Goal: Task Accomplishment & Management: Use online tool/utility

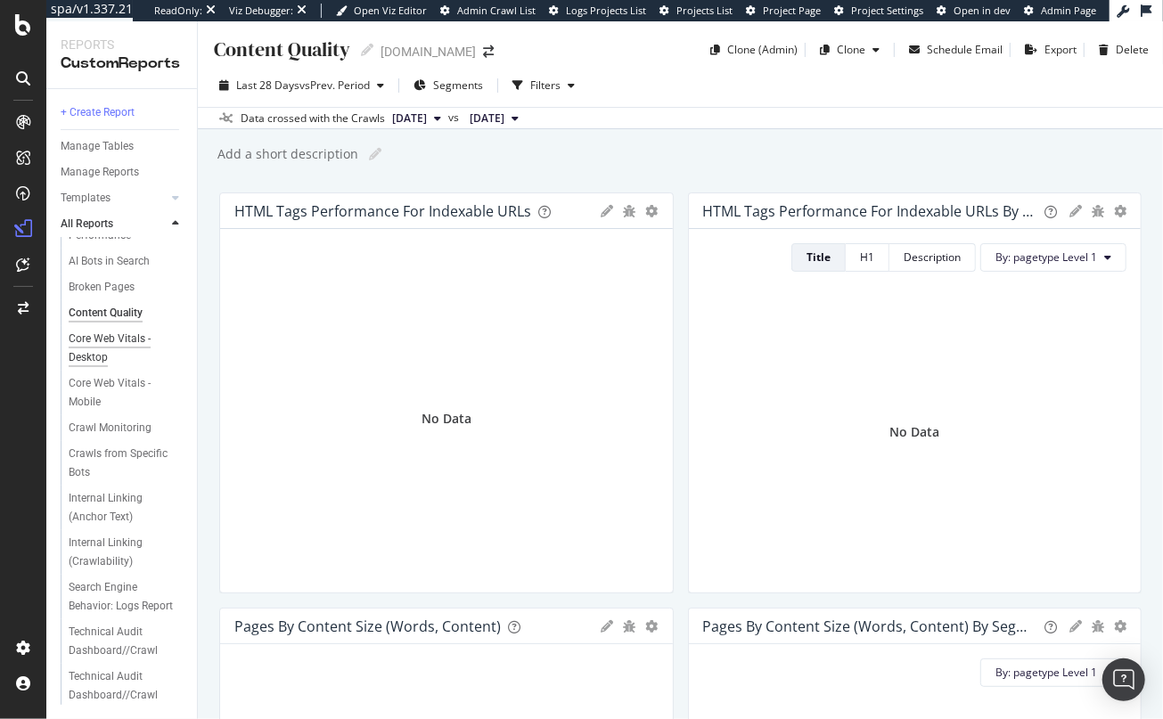
scroll to position [51, 0]
click at [100, 115] on div "+ Create Report" at bounding box center [98, 112] width 74 height 19
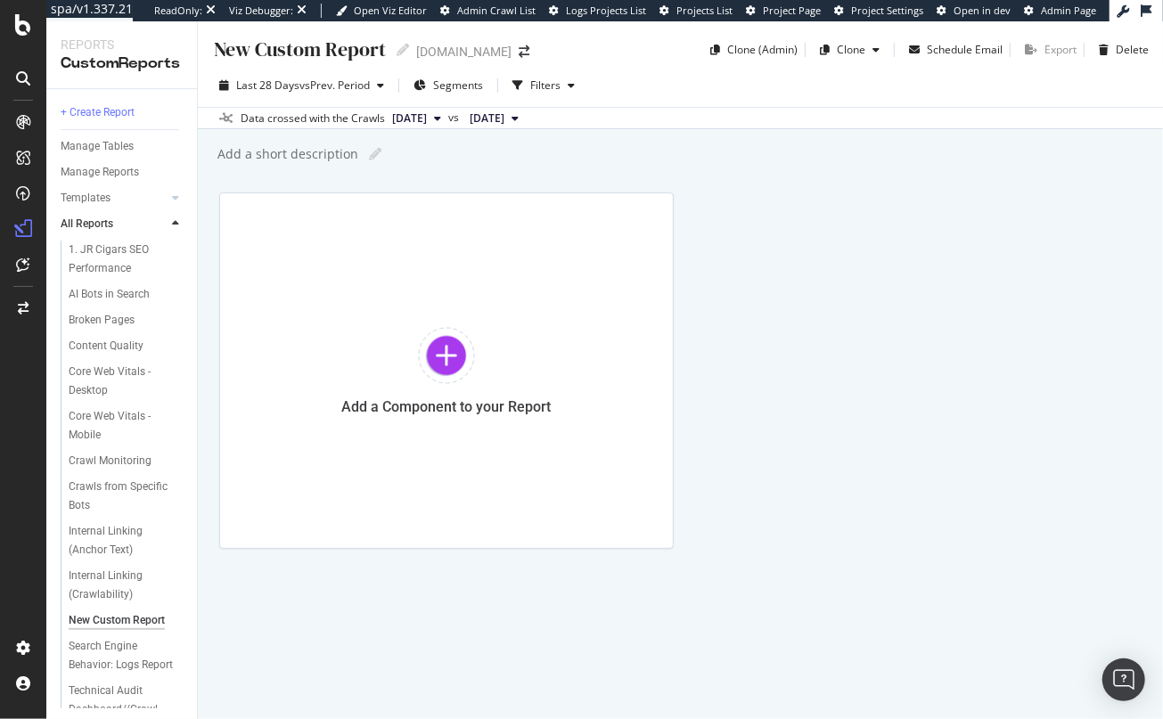
click at [267, 51] on div "New Custom Report" at bounding box center [299, 50] width 174 height 28
type input "Keywords by Length"
click at [442, 340] on div at bounding box center [446, 355] width 57 height 57
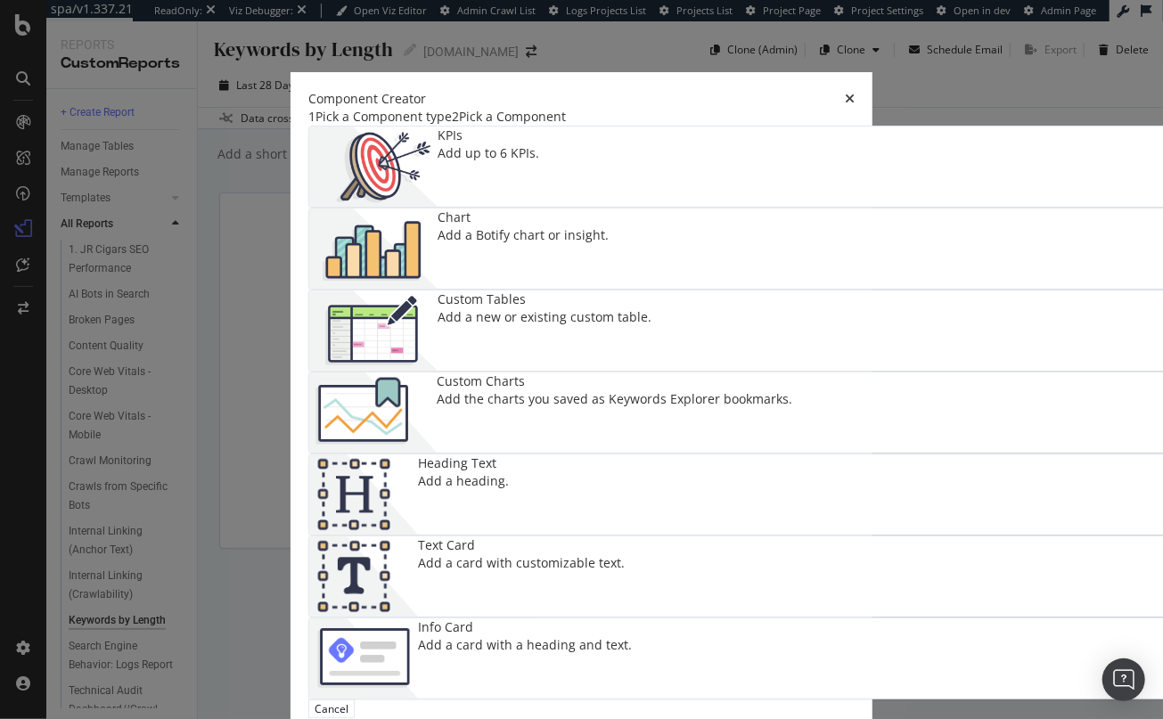
click at [855, 93] on icon "times" at bounding box center [850, 99] width 10 height 12
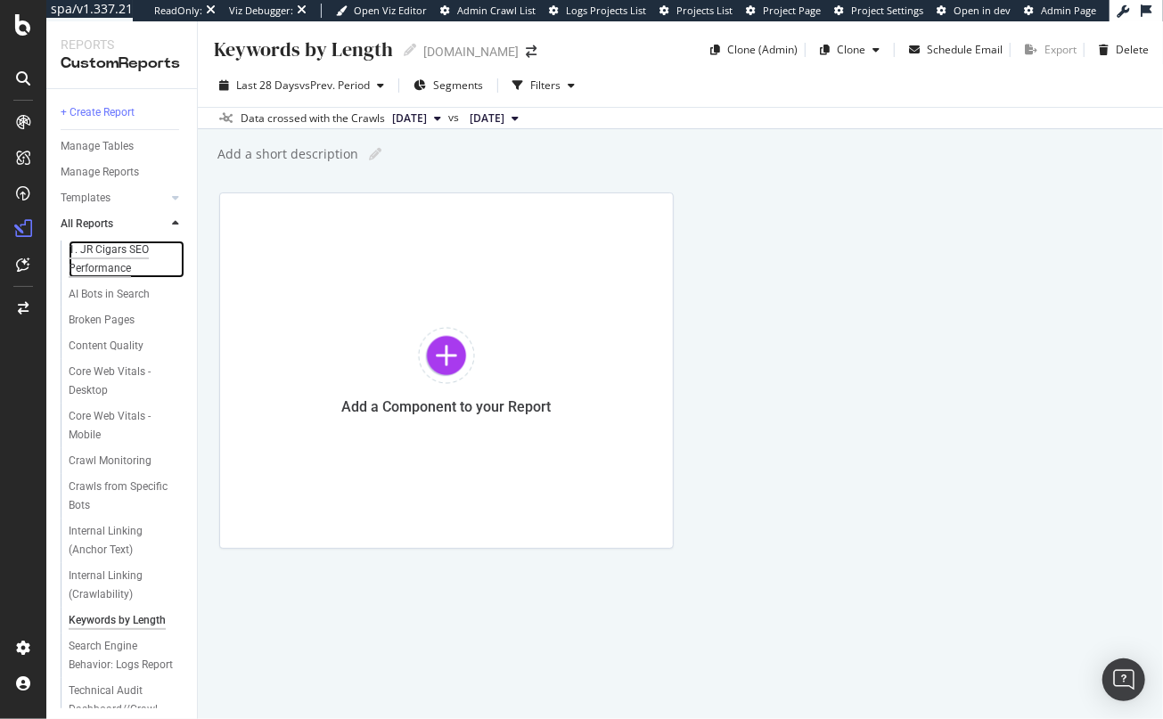
click at [95, 254] on div "1. JR Cigars SEO Performance" at bounding box center [120, 259] width 103 height 37
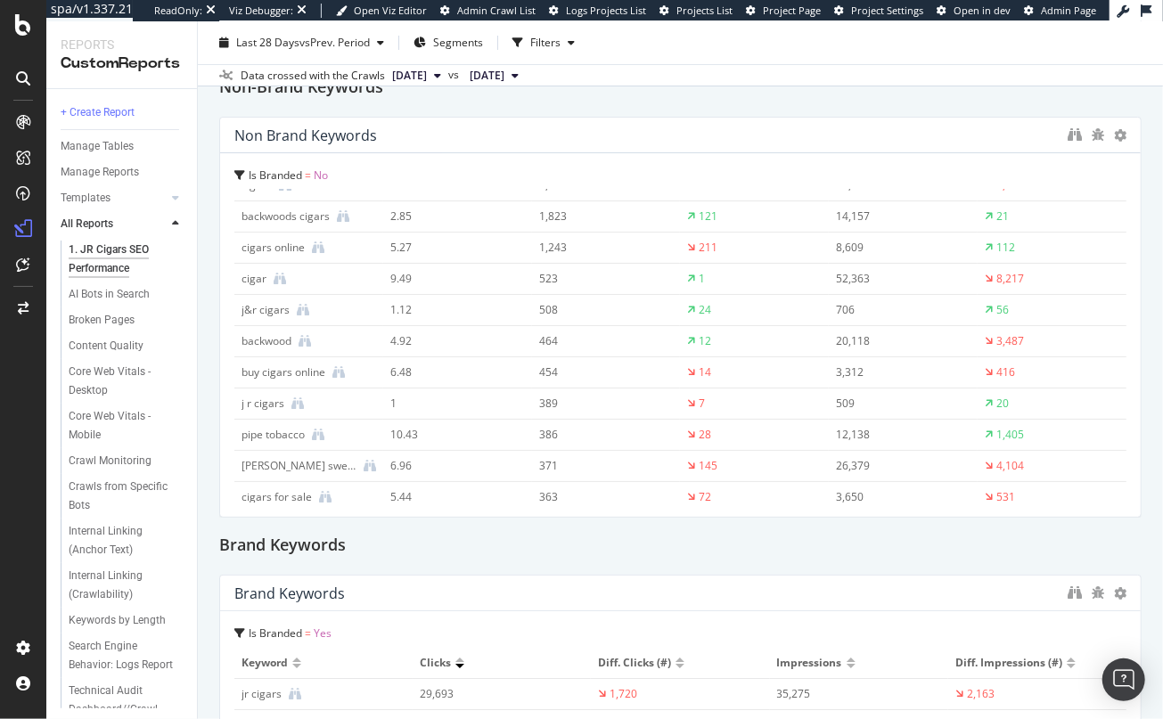
scroll to position [3563, 0]
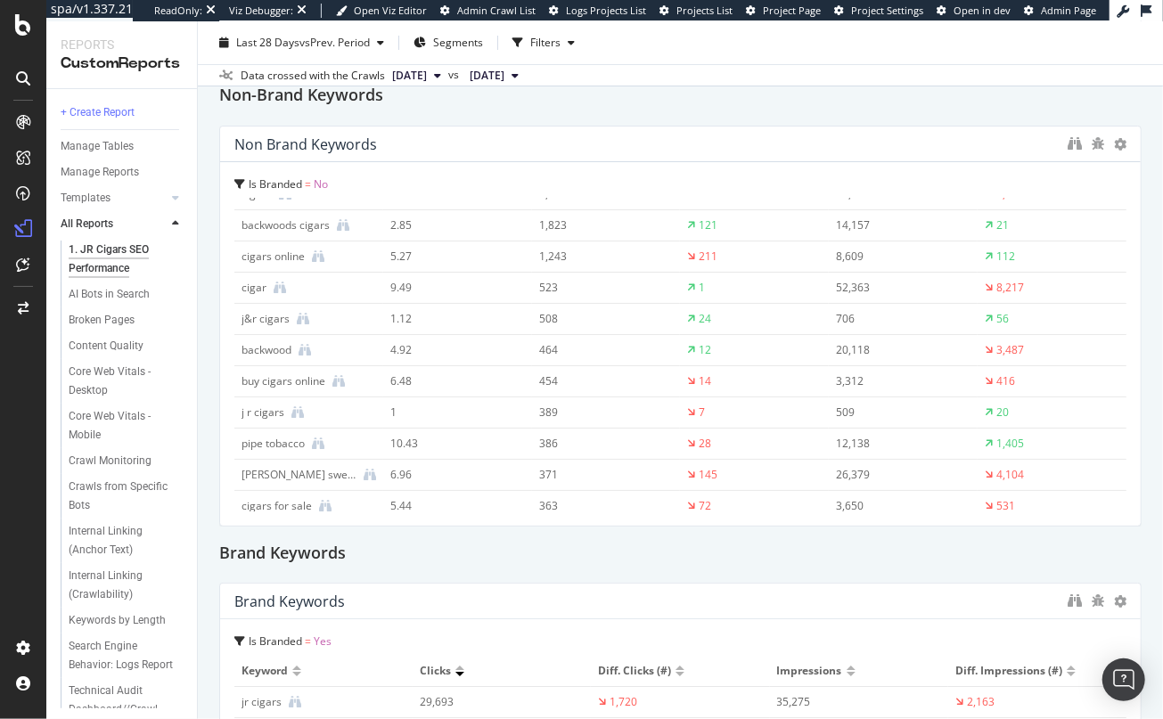
drag, startPoint x: 232, startPoint y: 315, endPoint x: 259, endPoint y: 316, distance: 26.8
click at [259, 316] on div "Is Branded = No Keyword Avg. Position Clicks Diff. Clicks (#) Impressions Diff.…" at bounding box center [680, 344] width 921 height 364
click at [1071, 143] on icon "binoculars" at bounding box center [1075, 143] width 14 height 14
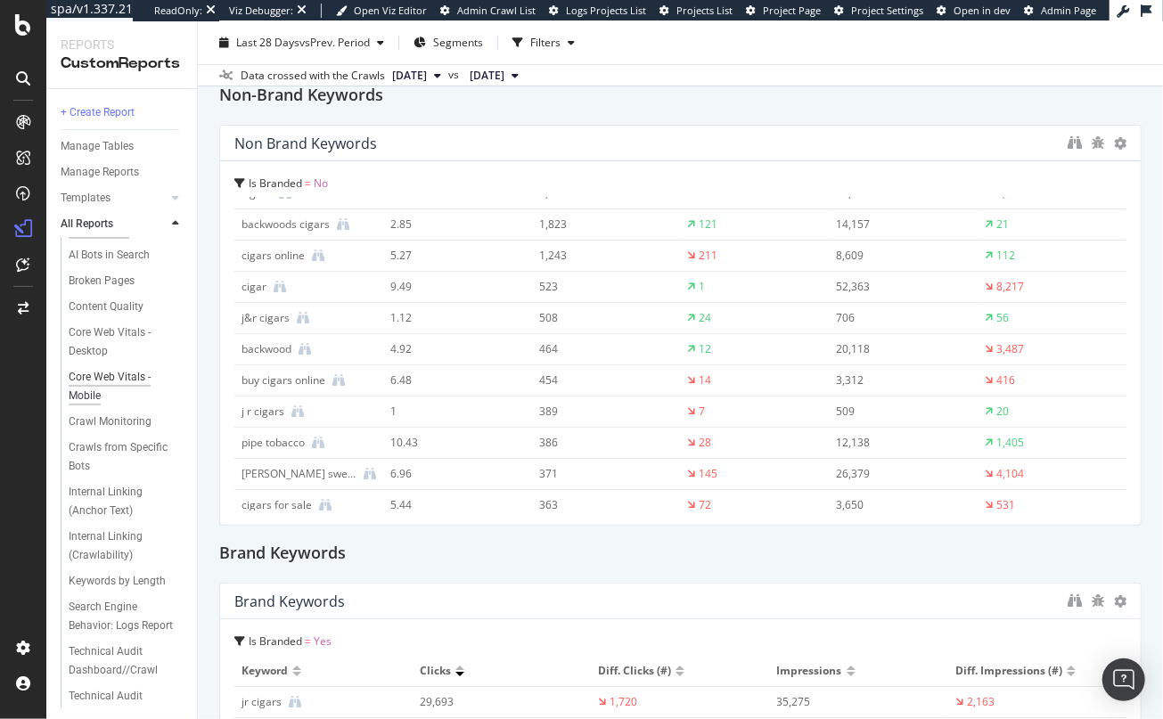
scroll to position [46, 0]
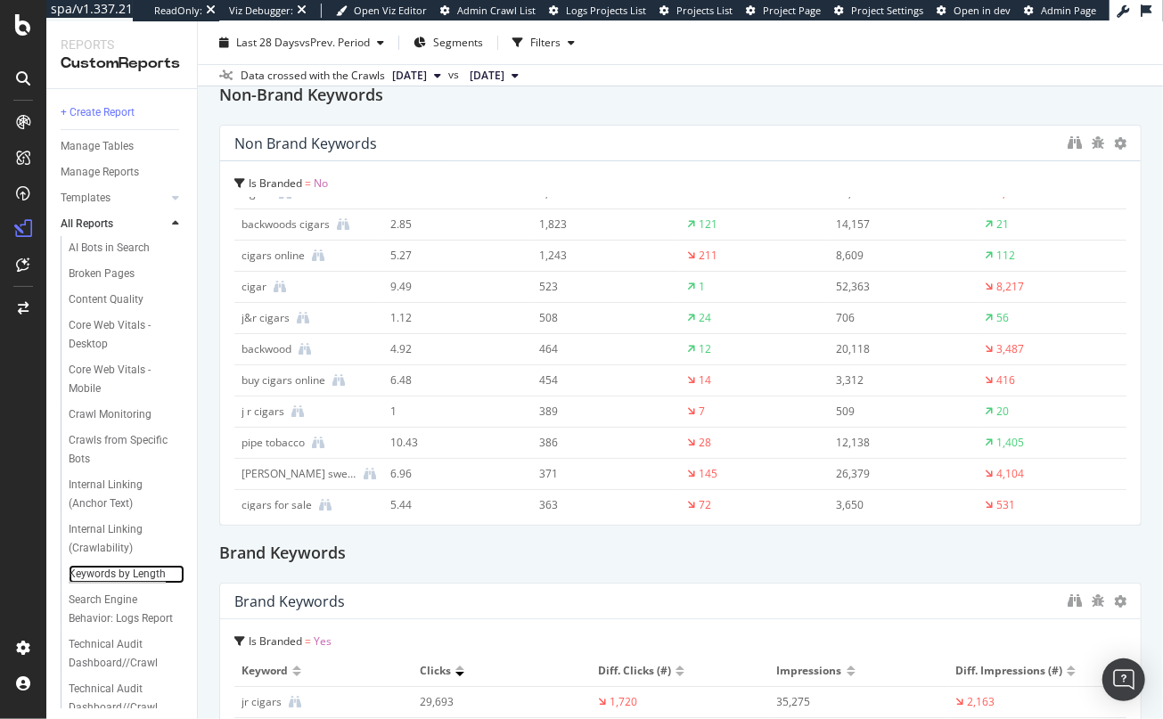
click at [115, 573] on div "Keywords by Length" at bounding box center [117, 574] width 97 height 19
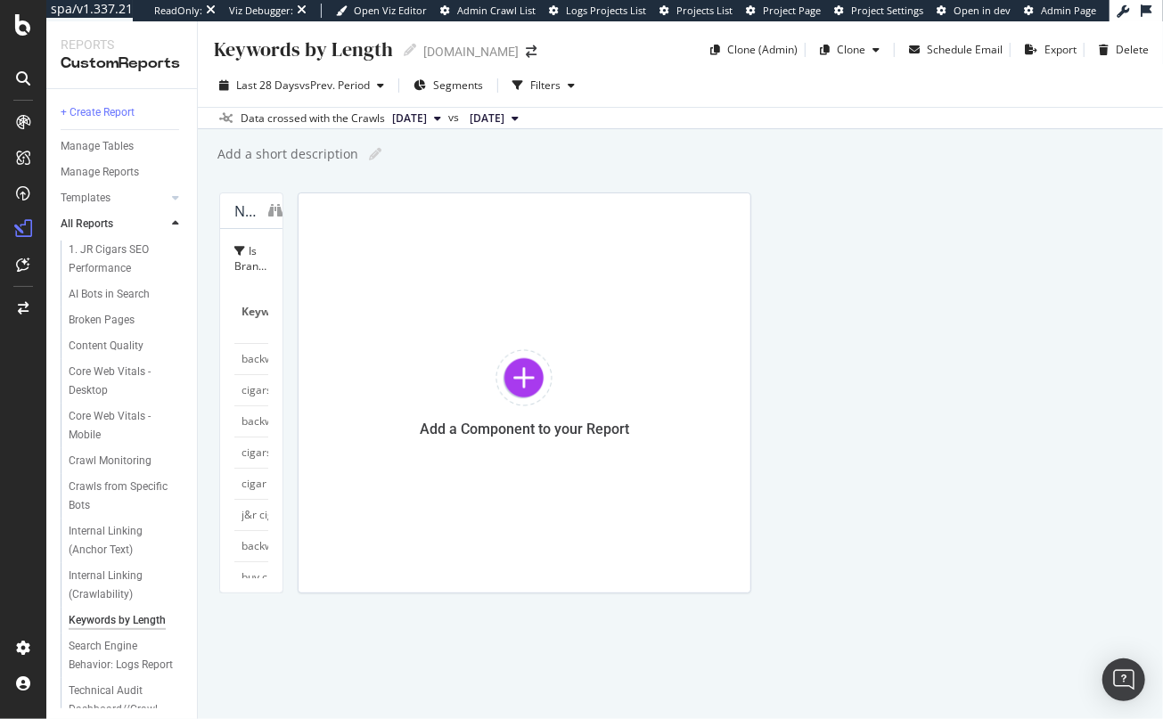
drag, startPoint x: 672, startPoint y: 204, endPoint x: 985, endPoint y: 216, distance: 313.1
click at [985, 216] on div "Non Brand Keywords Is Branded = No Keyword Avg. Position Clicks Diff. Clicks (#…" at bounding box center [680, 393] width 923 height 401
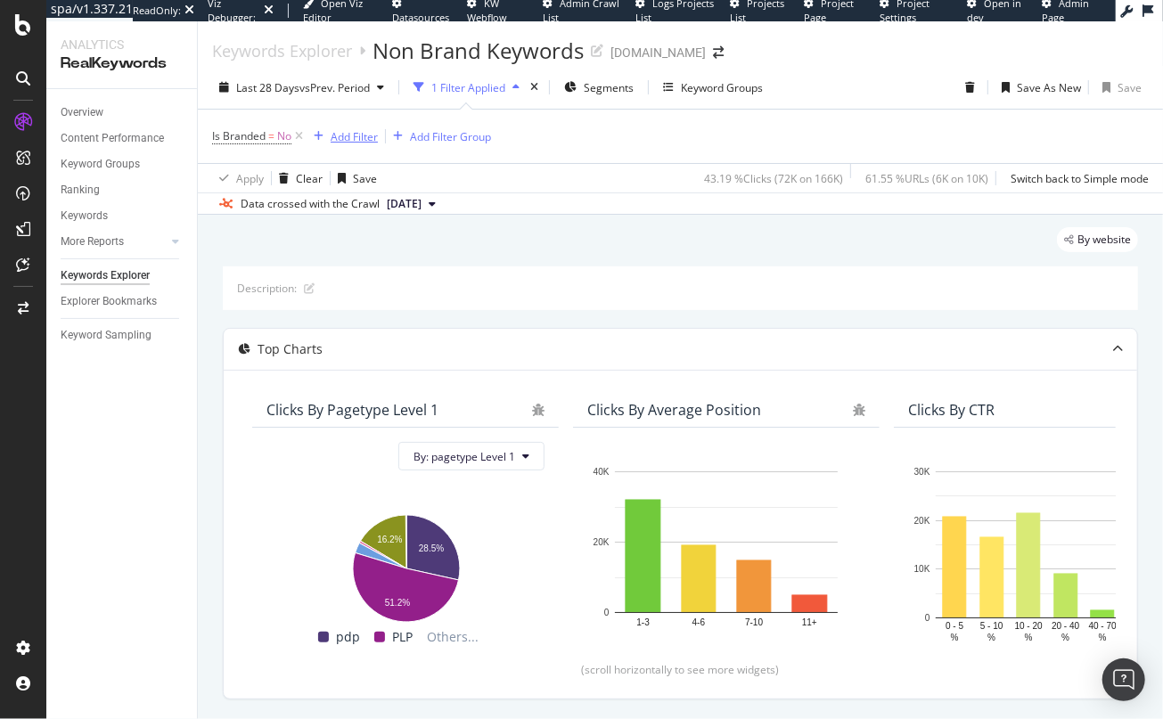
click at [366, 140] on div "Add Filter" at bounding box center [354, 136] width 47 height 15
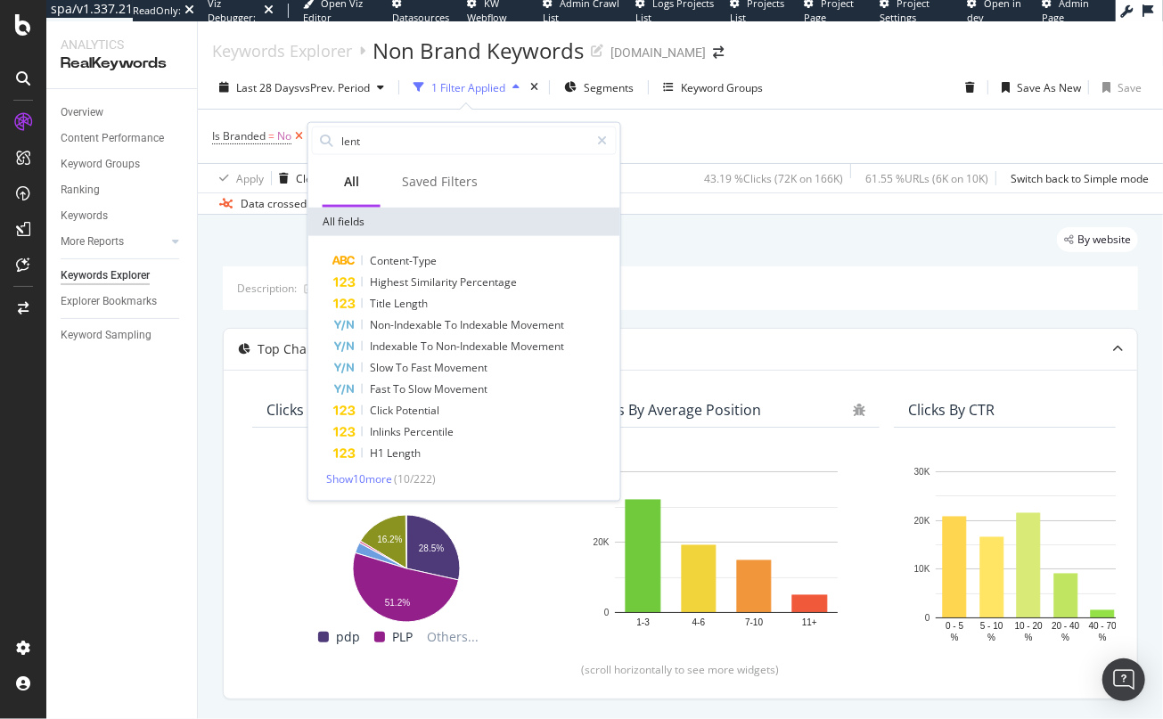
drag, startPoint x: 376, startPoint y: 139, endPoint x: 305, endPoint y: 140, distance: 71.3
click at [305, 140] on body "spa/v1.337.21 ReadOnly: Viz Debugger: Open Viz Editor Datasources KW Webflow Ad…" at bounding box center [581, 359] width 1163 height 719
type input "l"
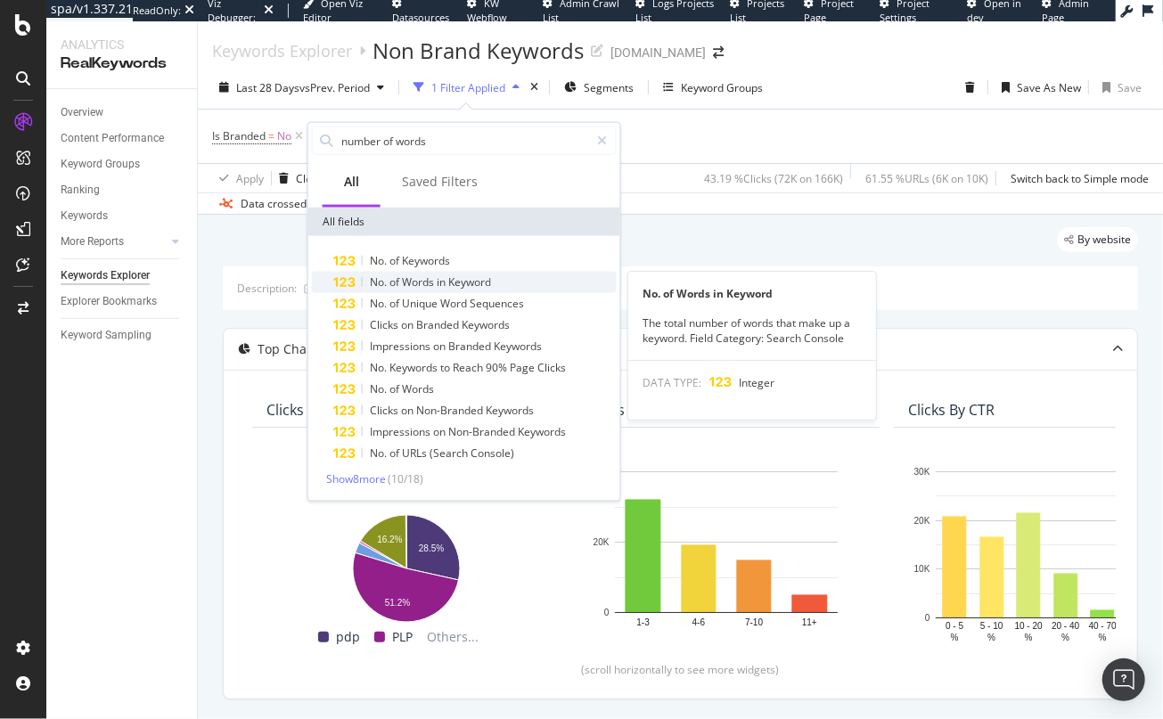
type input "number of words"
click at [428, 285] on span "Words" at bounding box center [419, 282] width 35 height 15
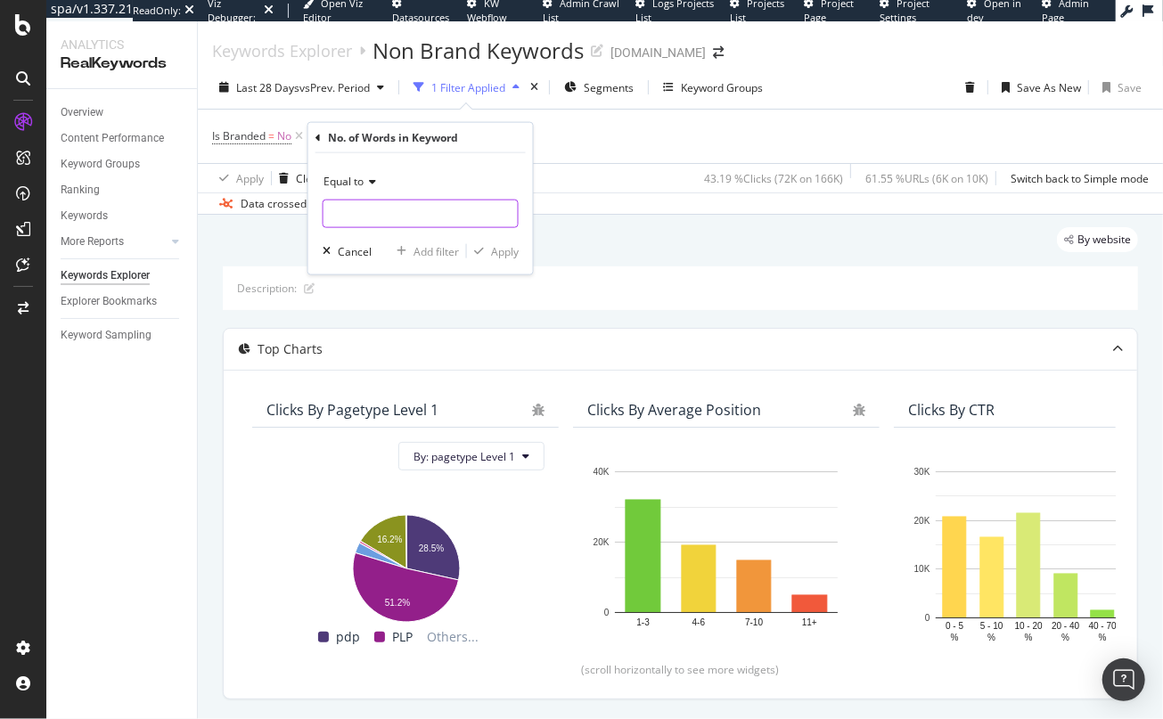
click at [395, 218] on input "number" at bounding box center [421, 214] width 196 height 29
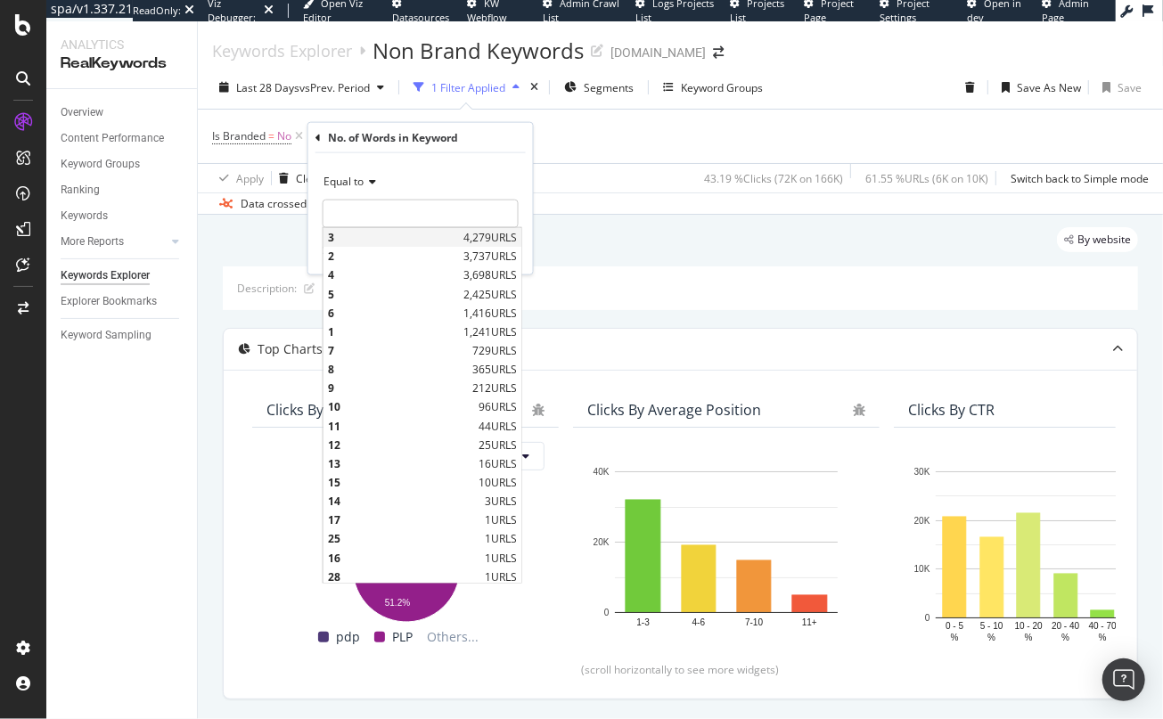
click at [413, 234] on span "3" at bounding box center [393, 237] width 131 height 15
type input "3"
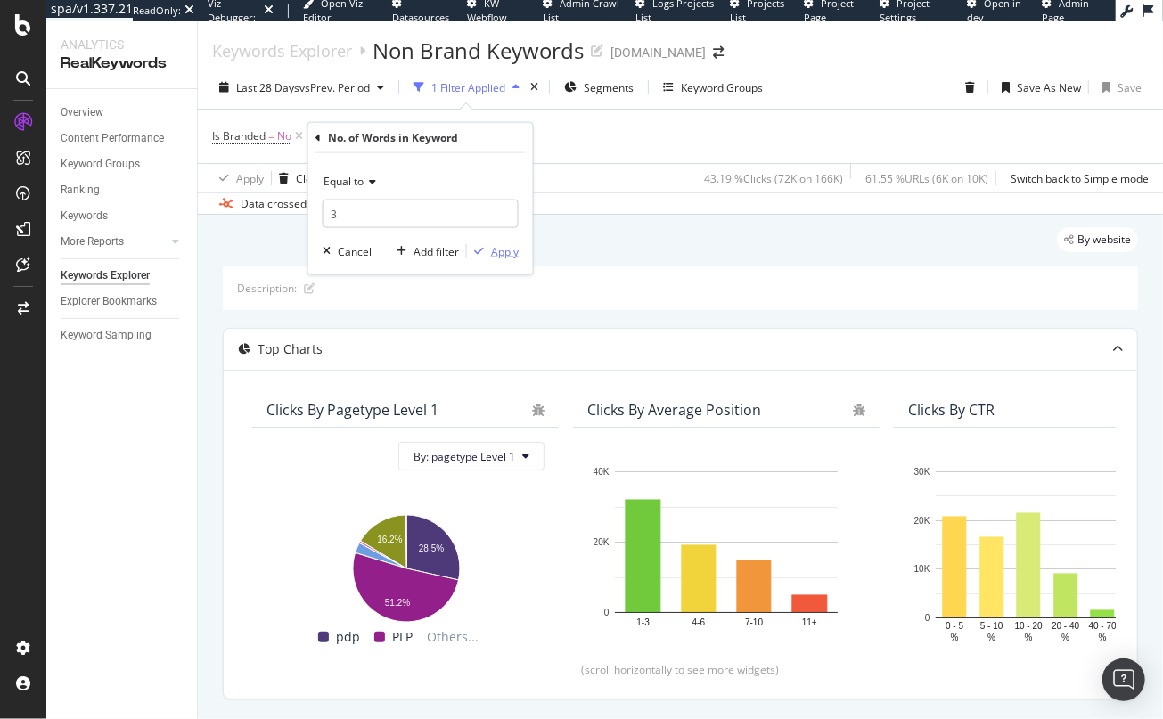
click at [501, 250] on div "Apply" at bounding box center [505, 250] width 28 height 15
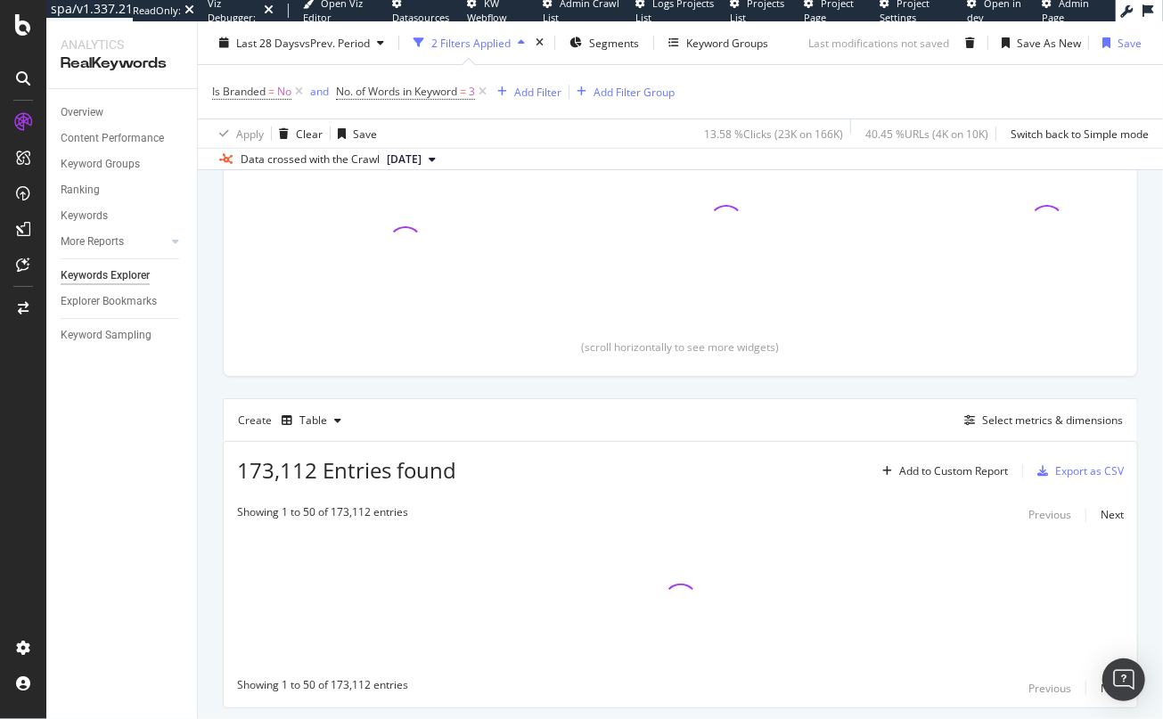
scroll to position [373, 0]
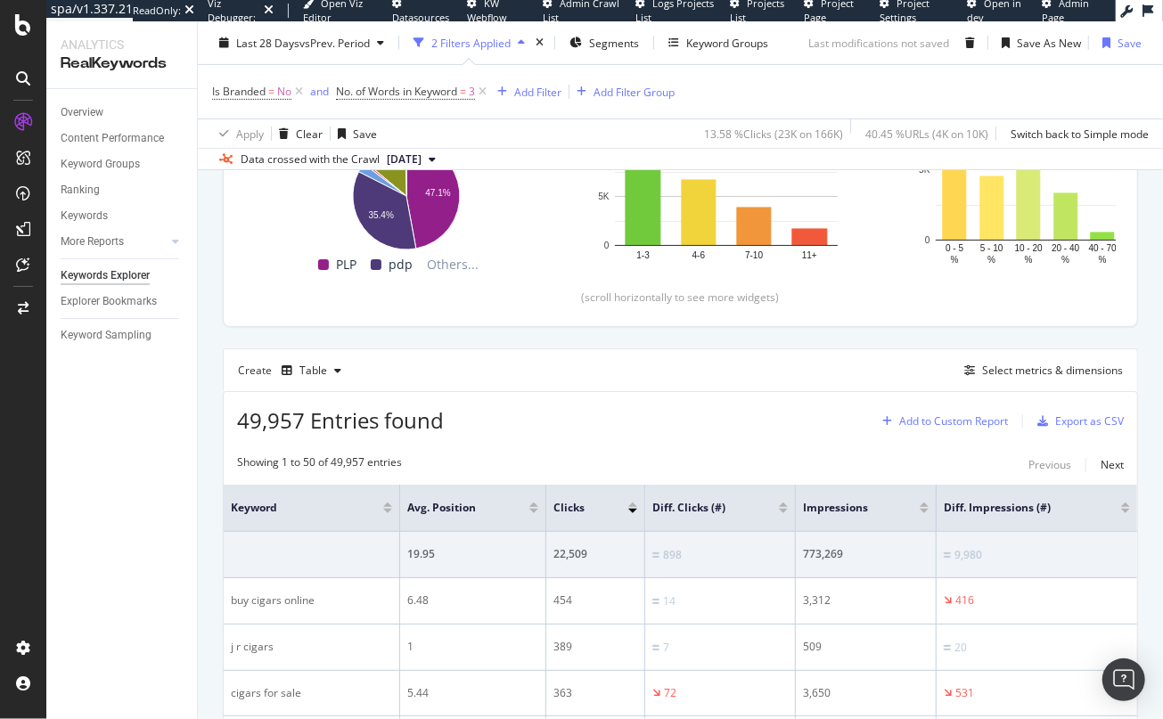
click at [949, 419] on div "Add to Custom Report" at bounding box center [954, 421] width 109 height 11
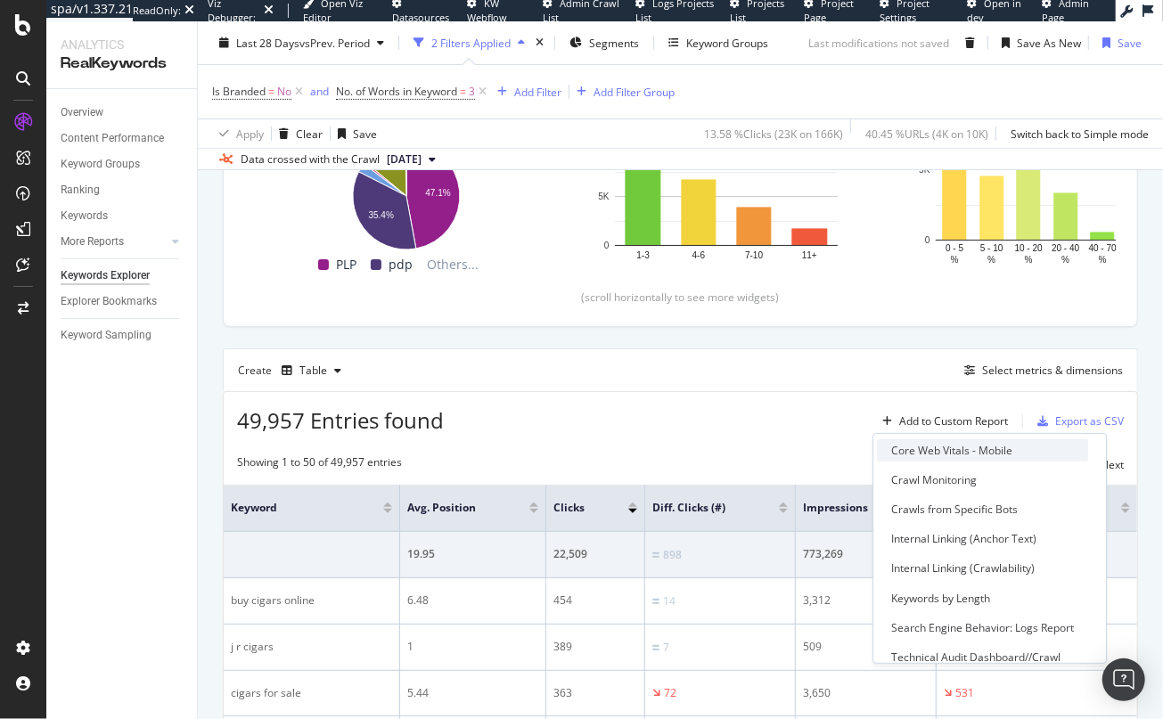
scroll to position [181, 0]
click at [939, 596] on div "Keywords by Length" at bounding box center [941, 596] width 99 height 15
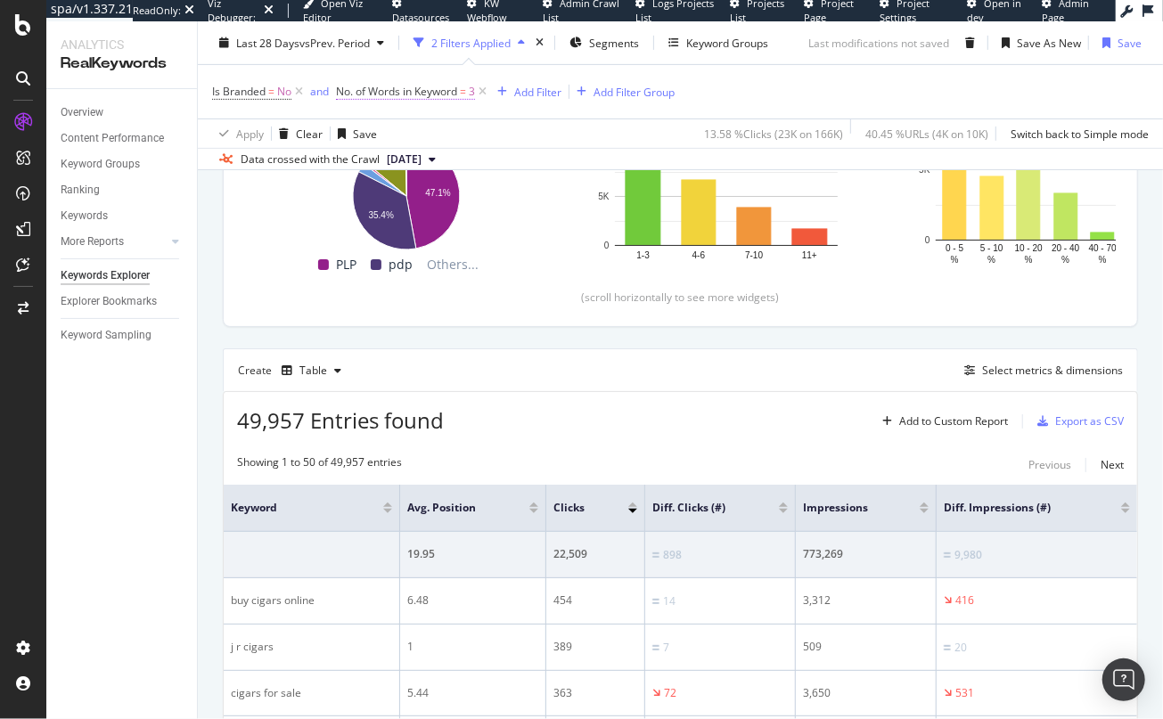
click at [472, 94] on span "3" at bounding box center [472, 91] width 6 height 25
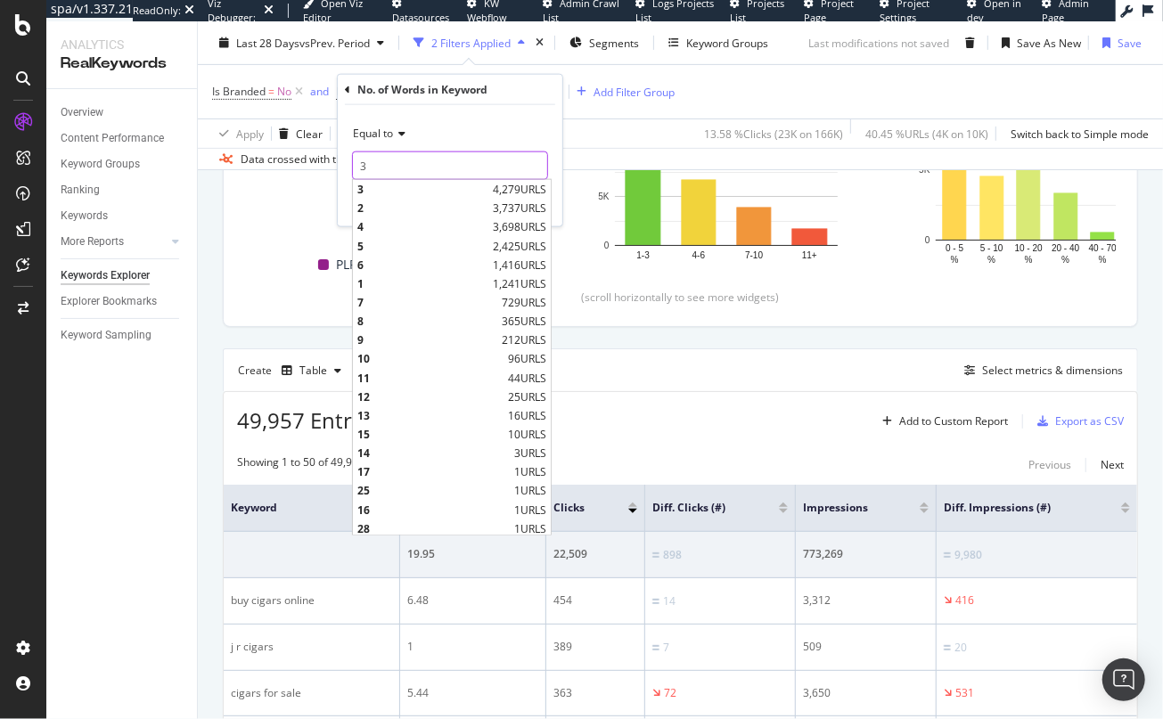
drag, startPoint x: 382, startPoint y: 164, endPoint x: 333, endPoint y: 160, distance: 50.1
click at [333, 160] on body "spa/v1.337.21 ReadOnly: Viz Debugger: Open Viz Editor Datasources KW Webflow Ad…" at bounding box center [581, 359] width 1163 height 719
drag, startPoint x: 374, startPoint y: 160, endPoint x: 352, endPoint y: 161, distance: 22.4
click at [352, 161] on input "3" at bounding box center [450, 166] width 196 height 29
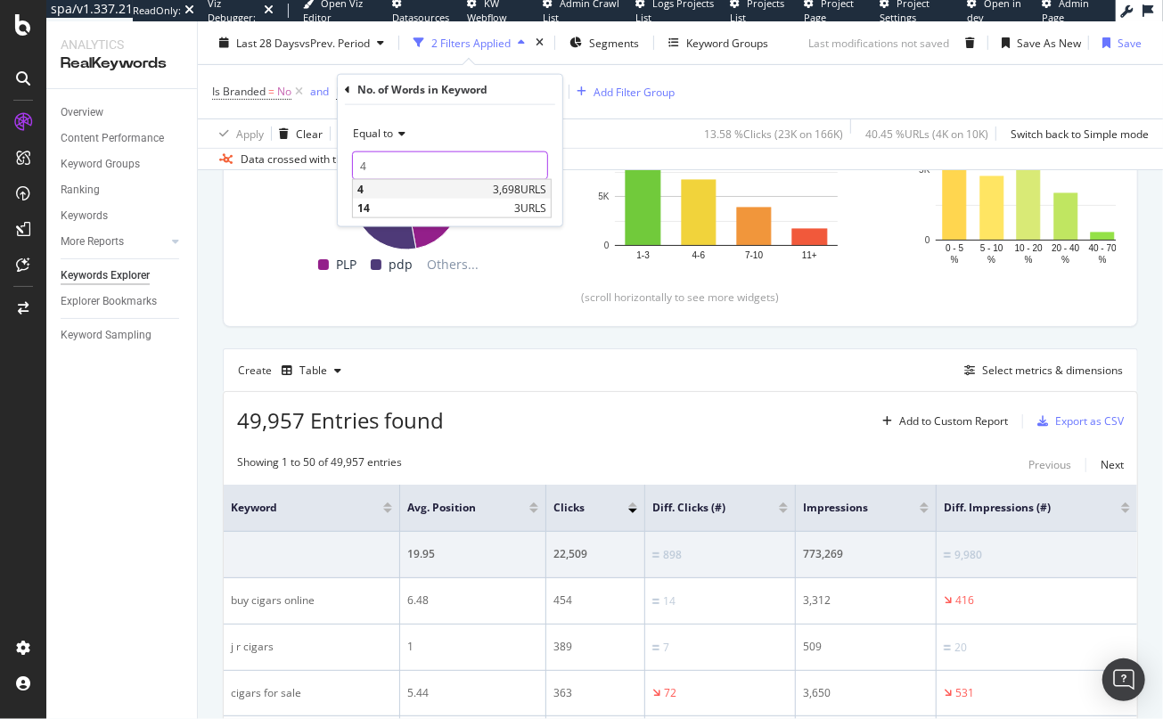
type input "4"
click at [476, 189] on span "4" at bounding box center [423, 189] width 131 height 15
click at [532, 204] on div "Apply" at bounding box center [535, 202] width 28 height 15
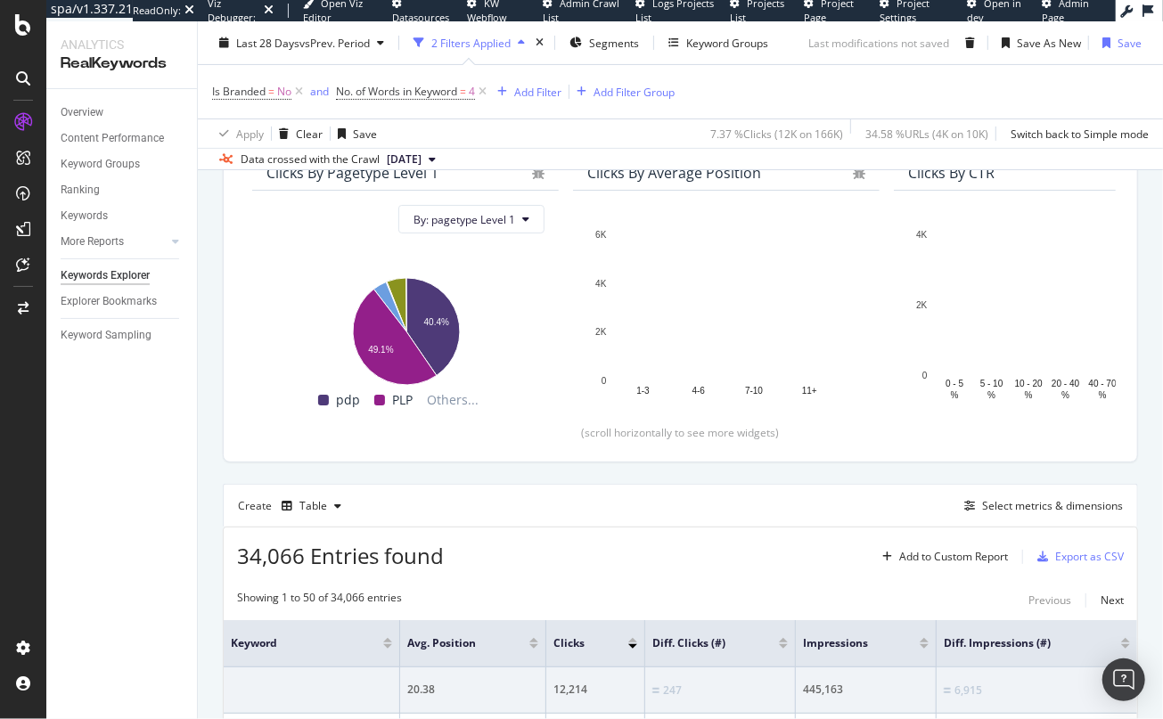
scroll to position [387, 0]
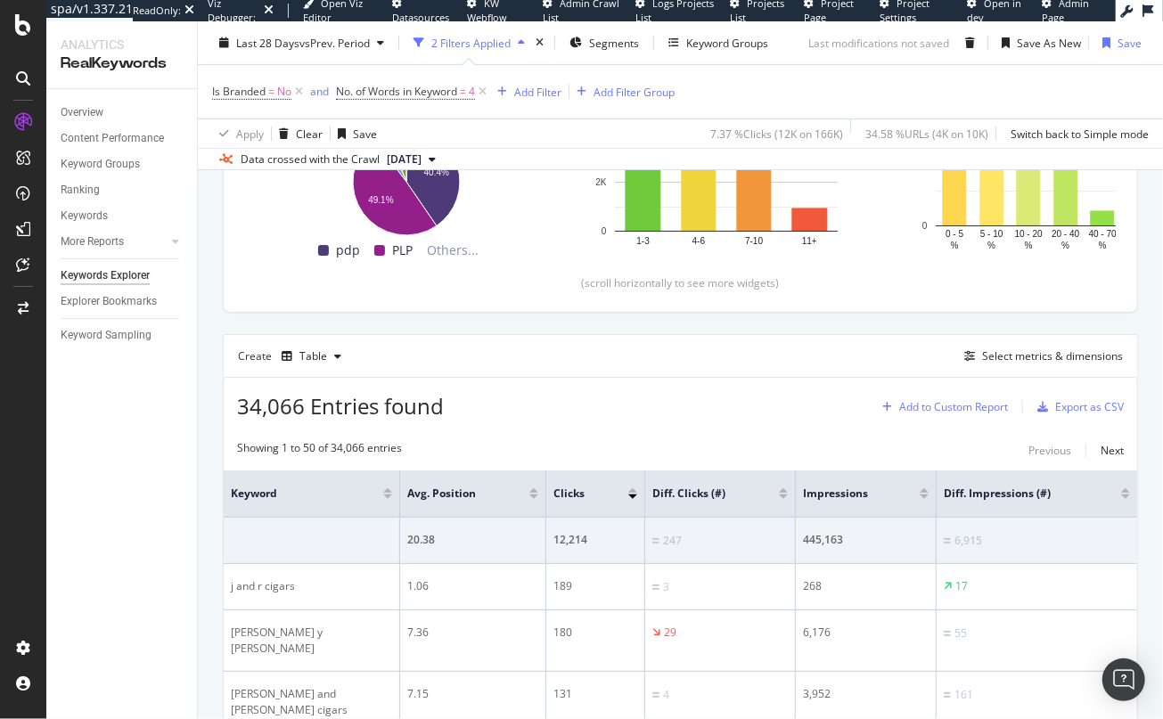
click at [923, 406] on div "Add to Custom Report" at bounding box center [954, 407] width 109 height 11
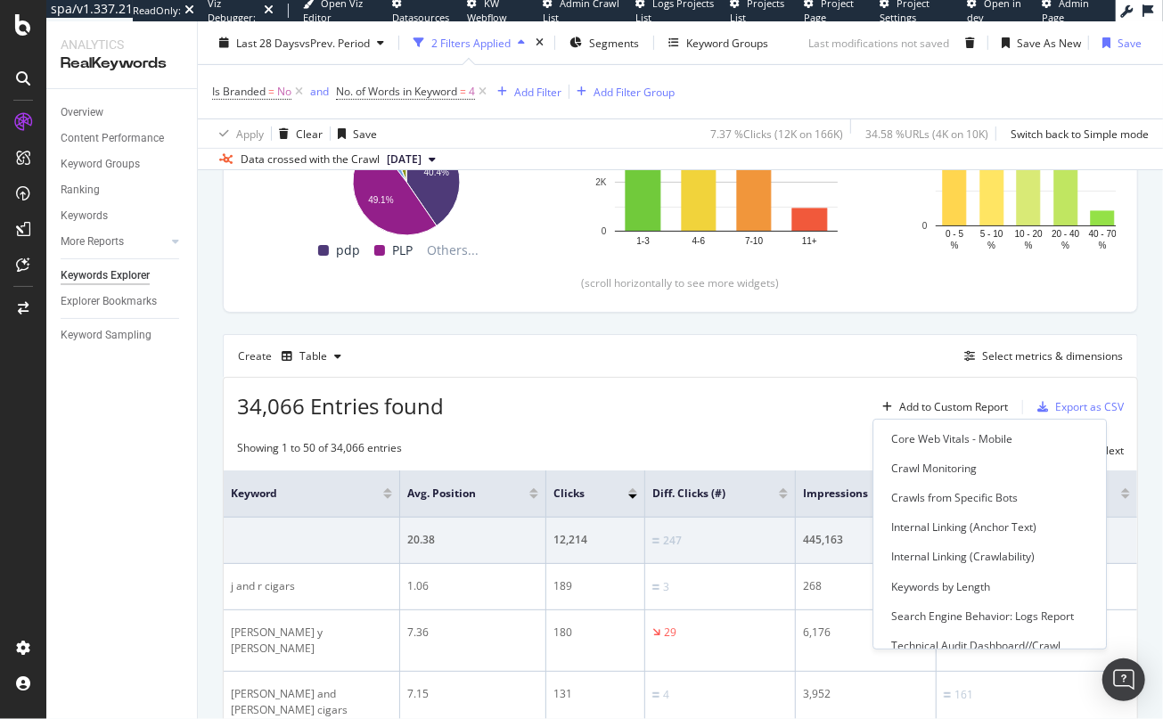
scroll to position [200, 0]
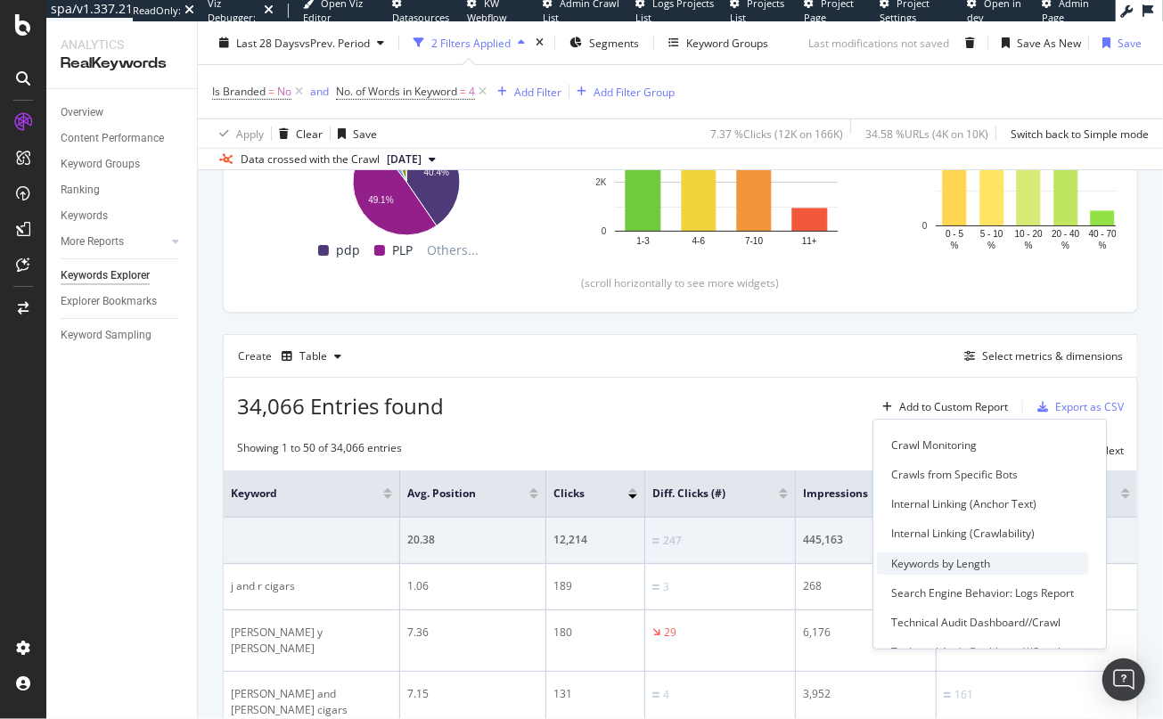
click at [935, 560] on div "Keywords by Length" at bounding box center [941, 563] width 99 height 15
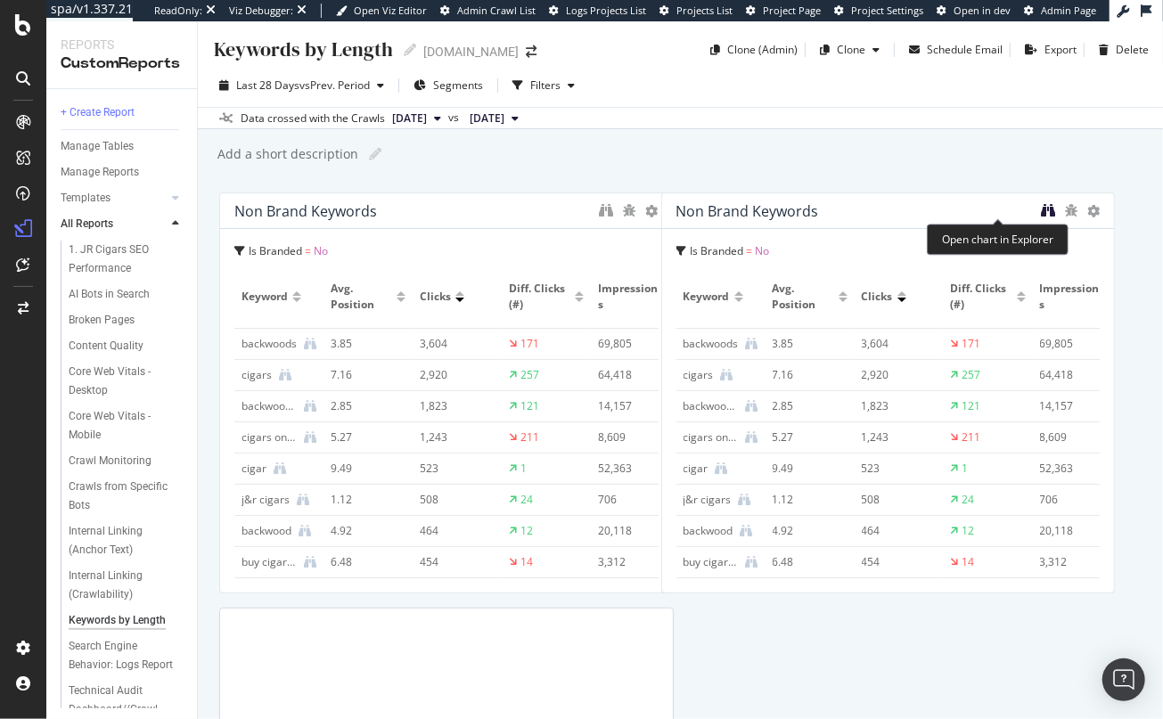
drag, startPoint x: 1065, startPoint y: 214, endPoint x: 1038, endPoint y: 210, distance: 27.9
click at [1041, 210] on icon "binoculars" at bounding box center [1048, 210] width 14 height 14
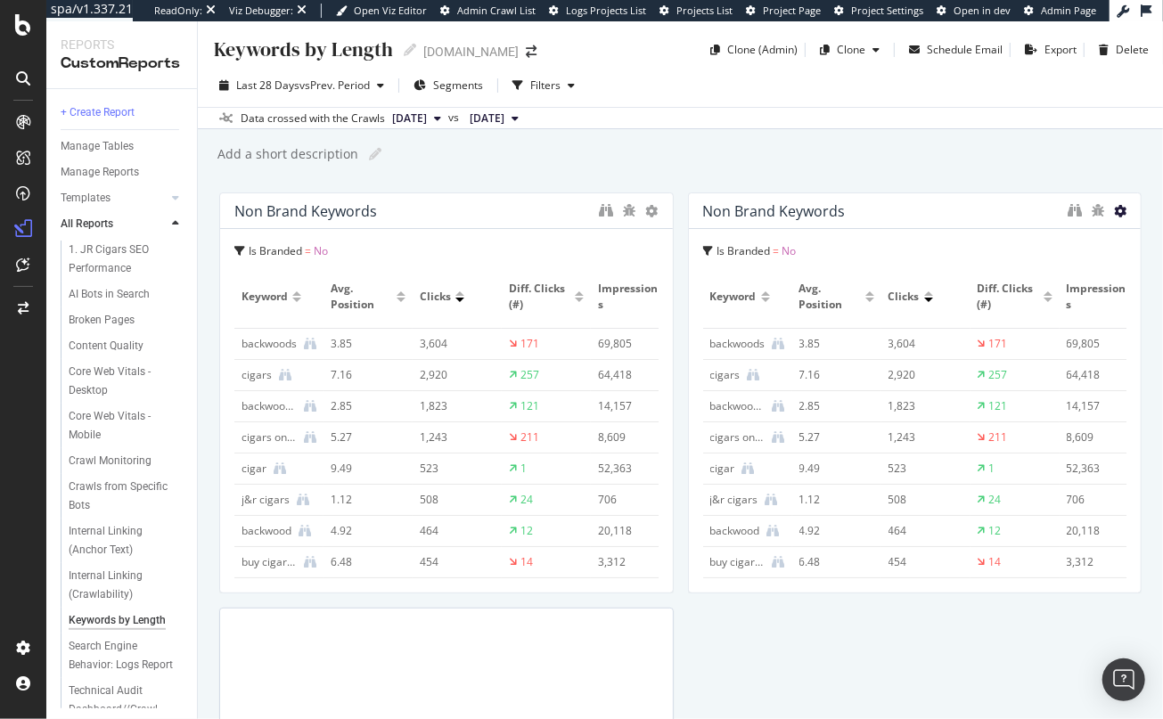
click at [1114, 210] on icon at bounding box center [1120, 211] width 12 height 12
click at [1084, 218] on span "Delete" at bounding box center [1074, 211] width 33 height 16
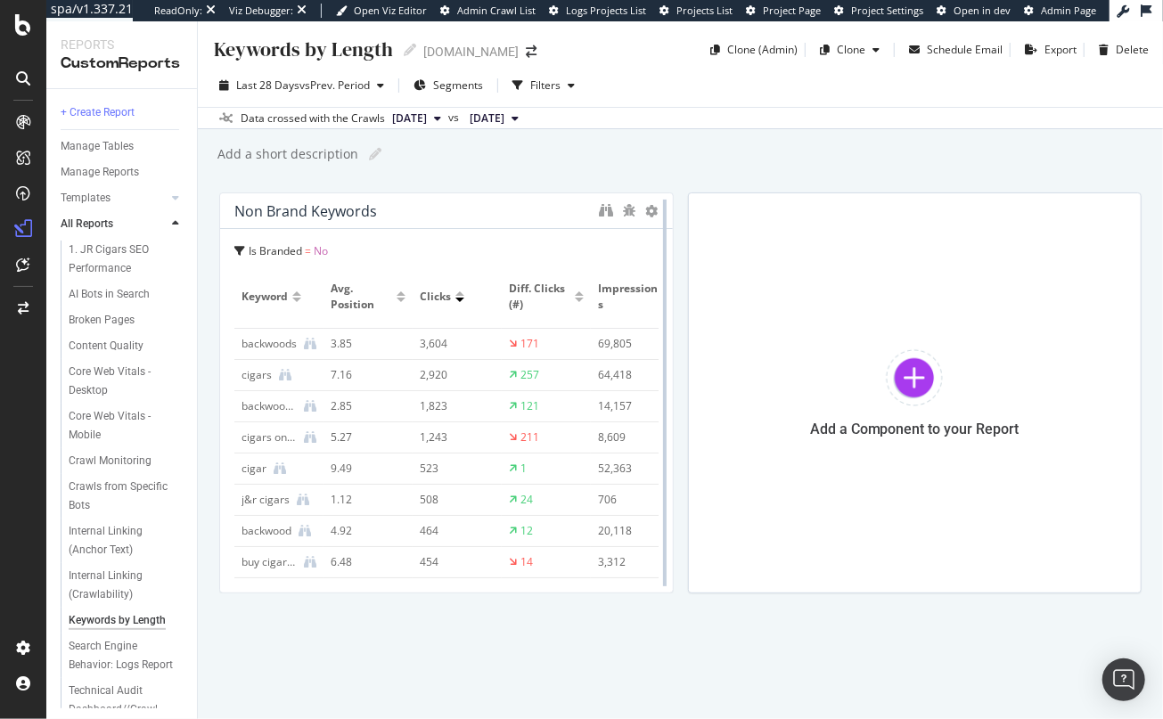
click at [656, 210] on div at bounding box center [665, 393] width 18 height 401
click at [653, 212] on icon at bounding box center [652, 211] width 12 height 12
click at [715, 237] on span "Delete" at bounding box center [706, 238] width 33 height 16
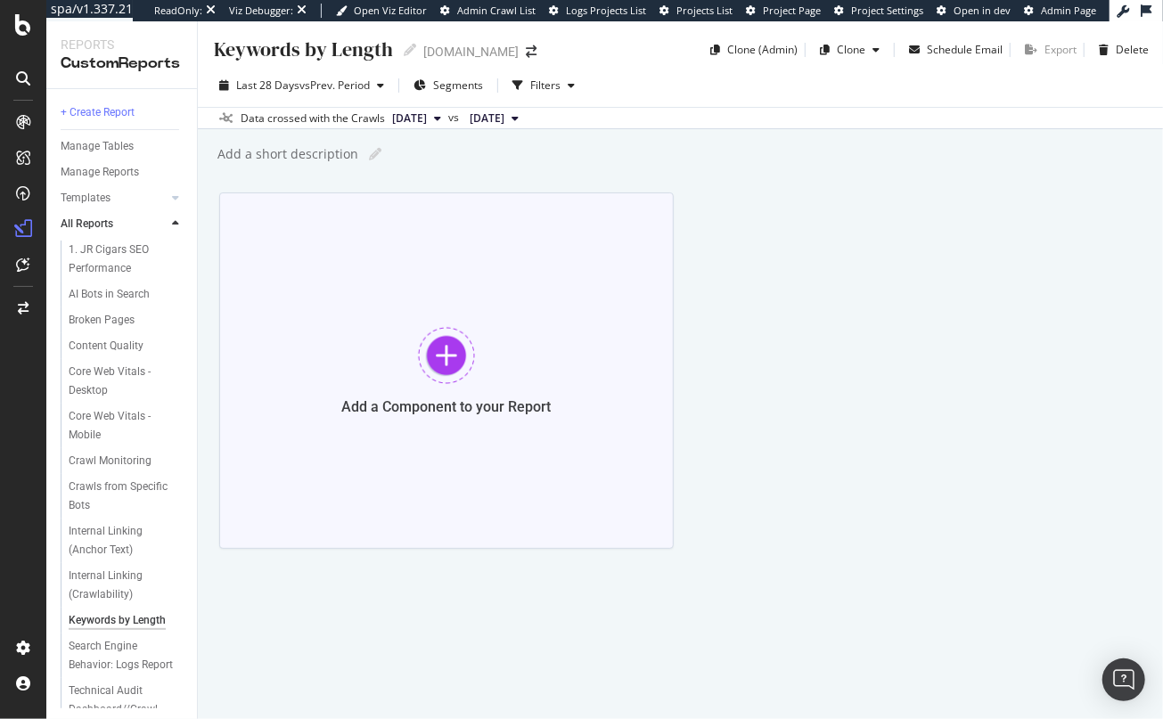
click at [443, 360] on div at bounding box center [446, 355] width 57 height 57
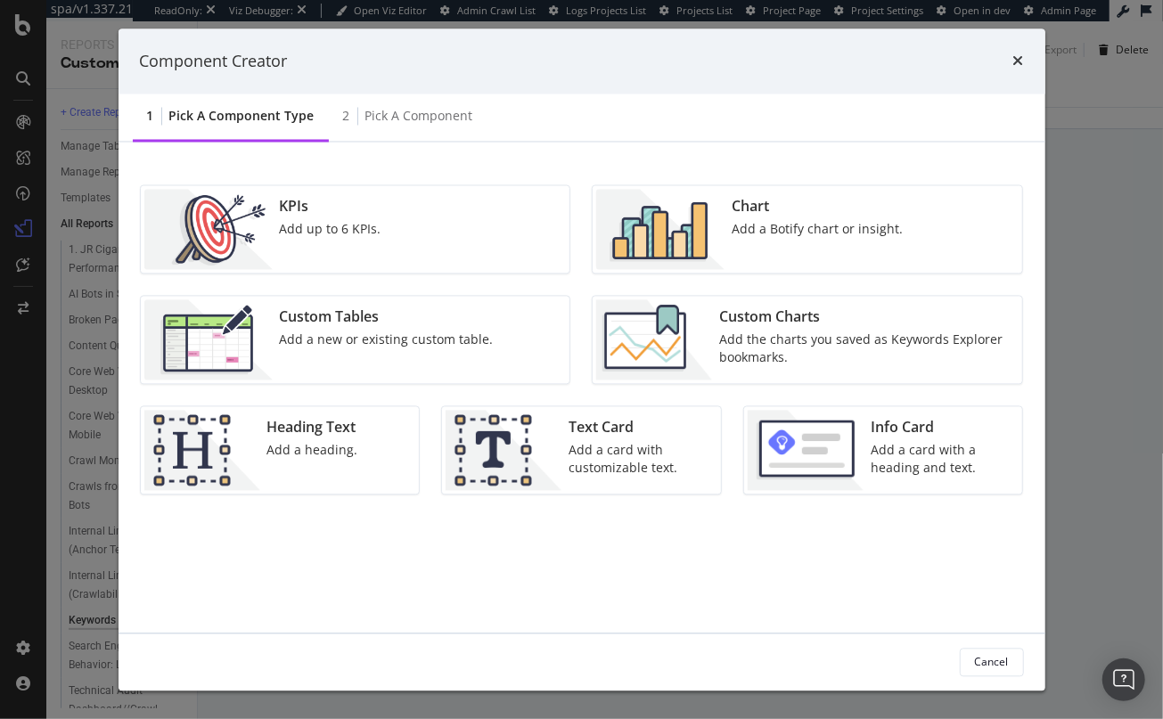
click at [367, 336] on div "Add a new or existing custom table." at bounding box center [387, 341] width 214 height 18
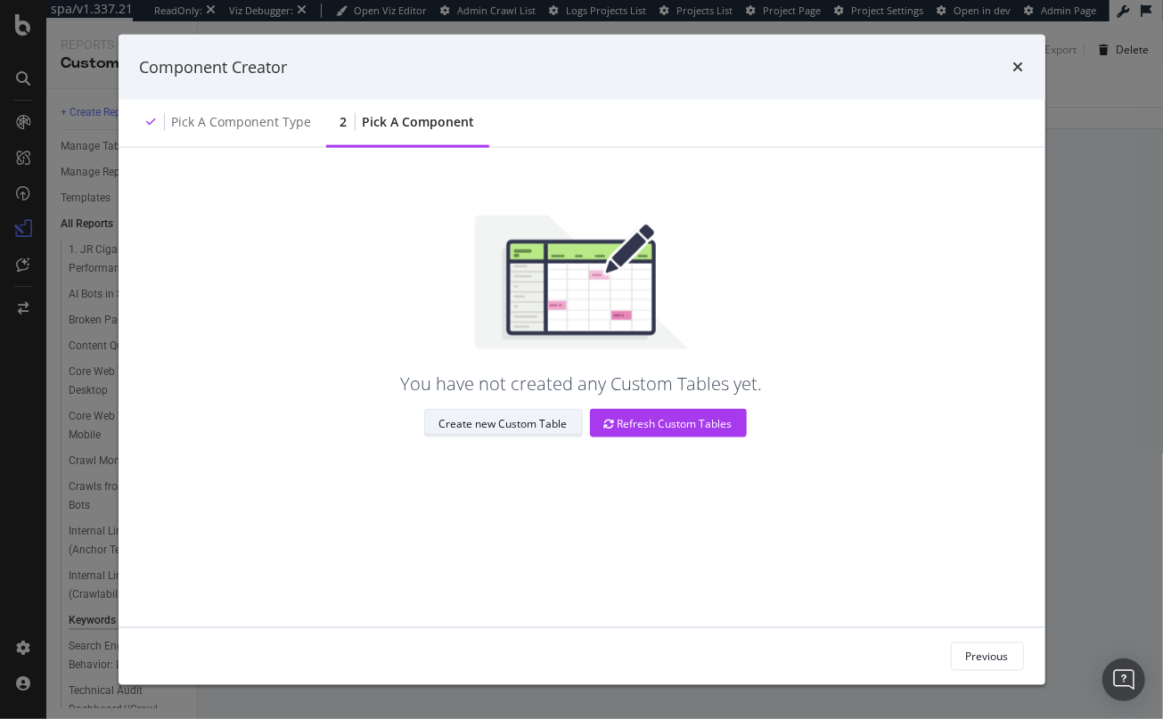
click at [495, 421] on div "Create new Custom Table" at bounding box center [504, 423] width 128 height 15
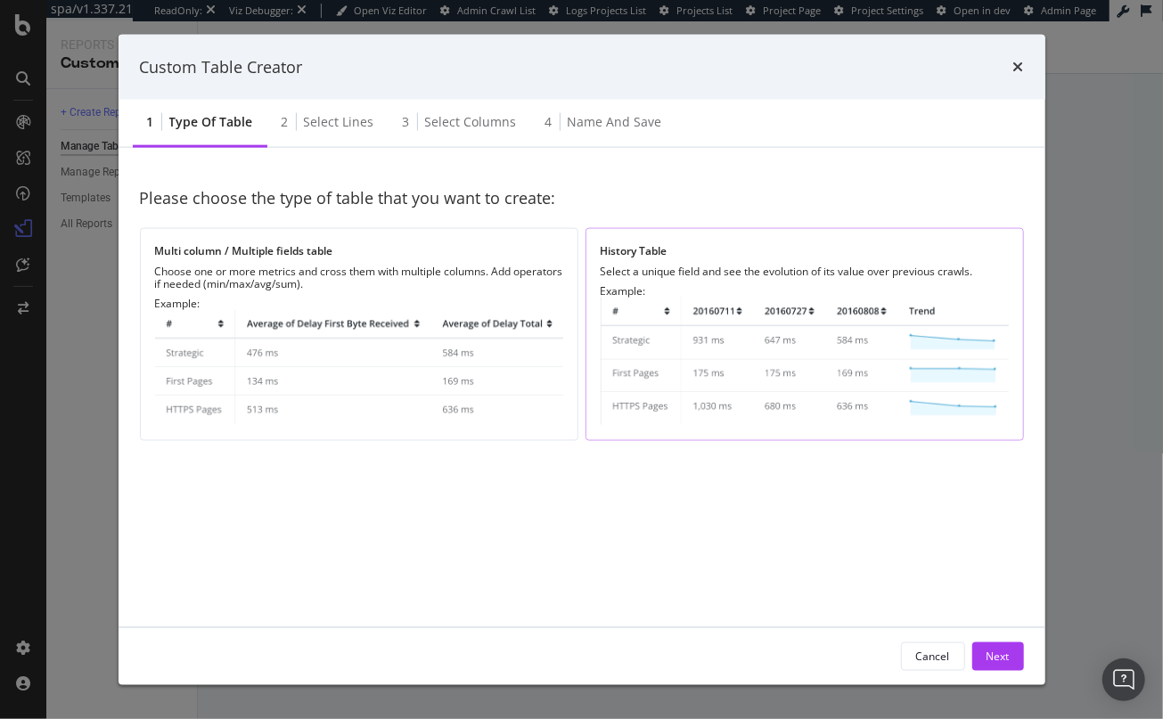
click at [625, 342] on img "modal" at bounding box center [805, 361] width 408 height 127
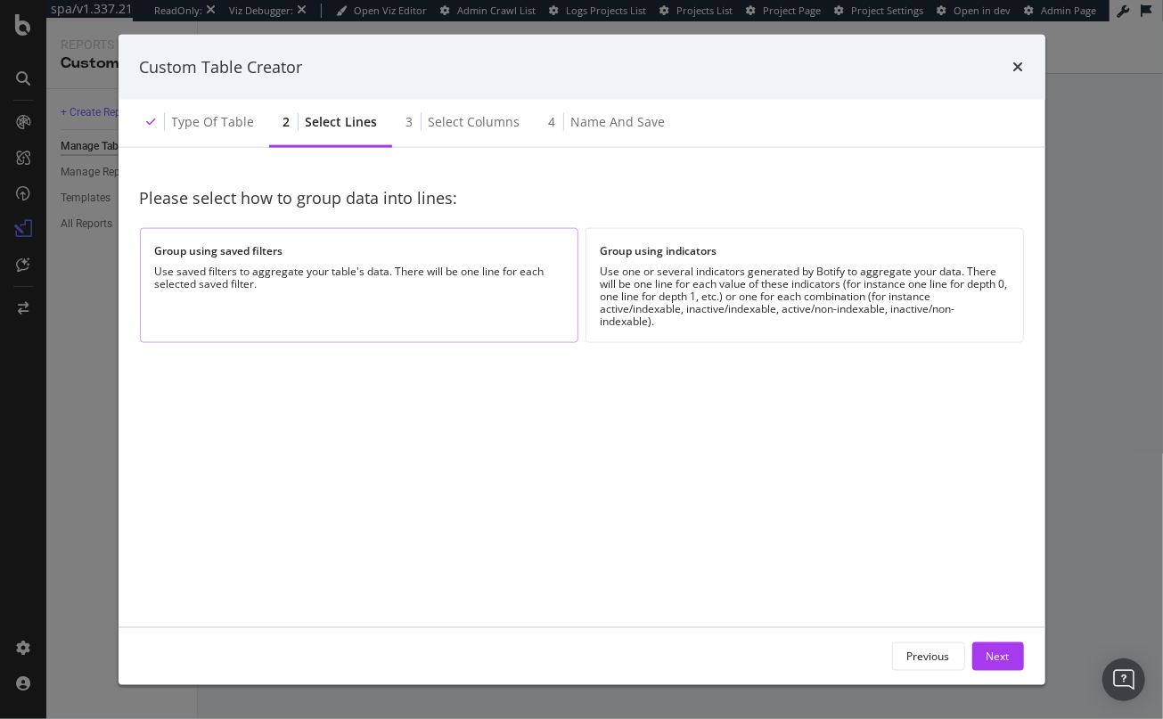
click at [292, 271] on div "Use saved filters to aggregate your table's data. There will be one line for ea…" at bounding box center [359, 278] width 408 height 25
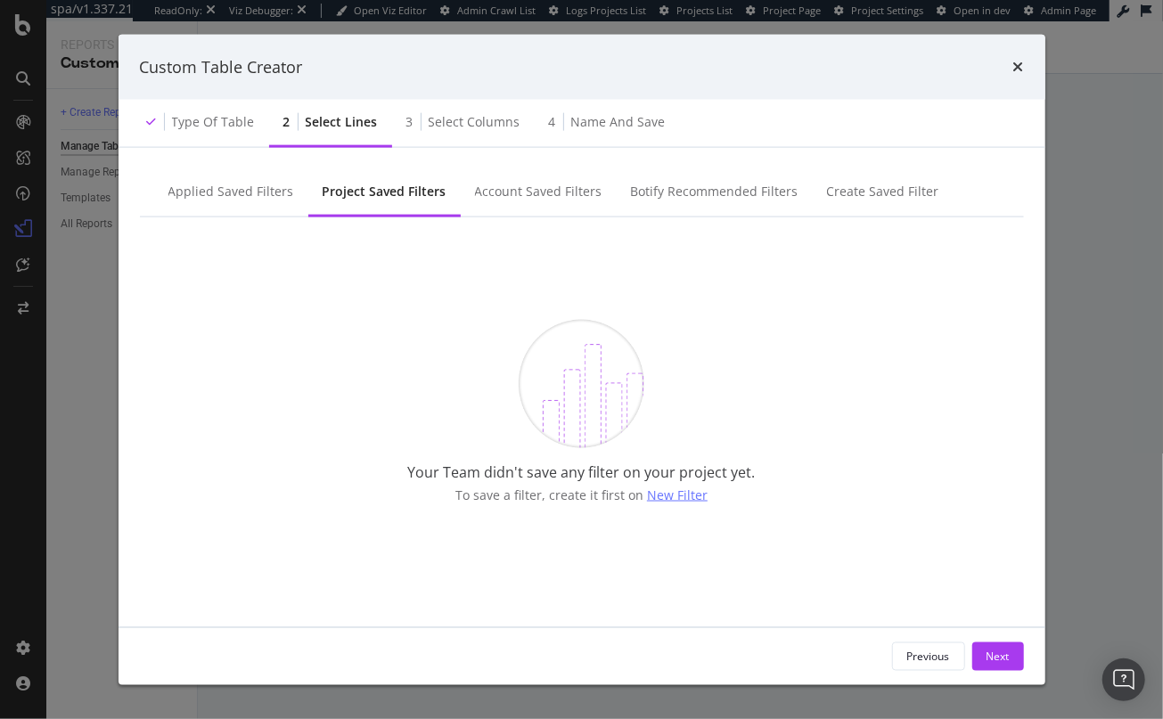
click at [677, 497] on span "New Filter" at bounding box center [677, 494] width 61 height 17
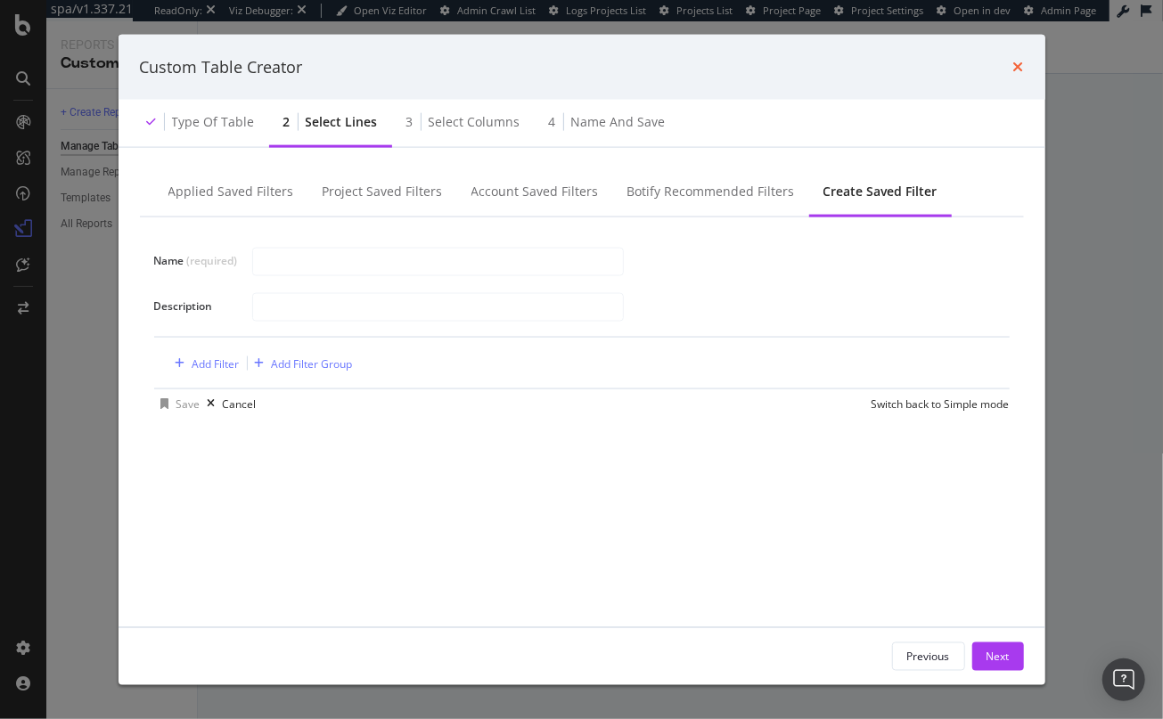
click at [1020, 67] on icon "times" at bounding box center [1019, 67] width 11 height 14
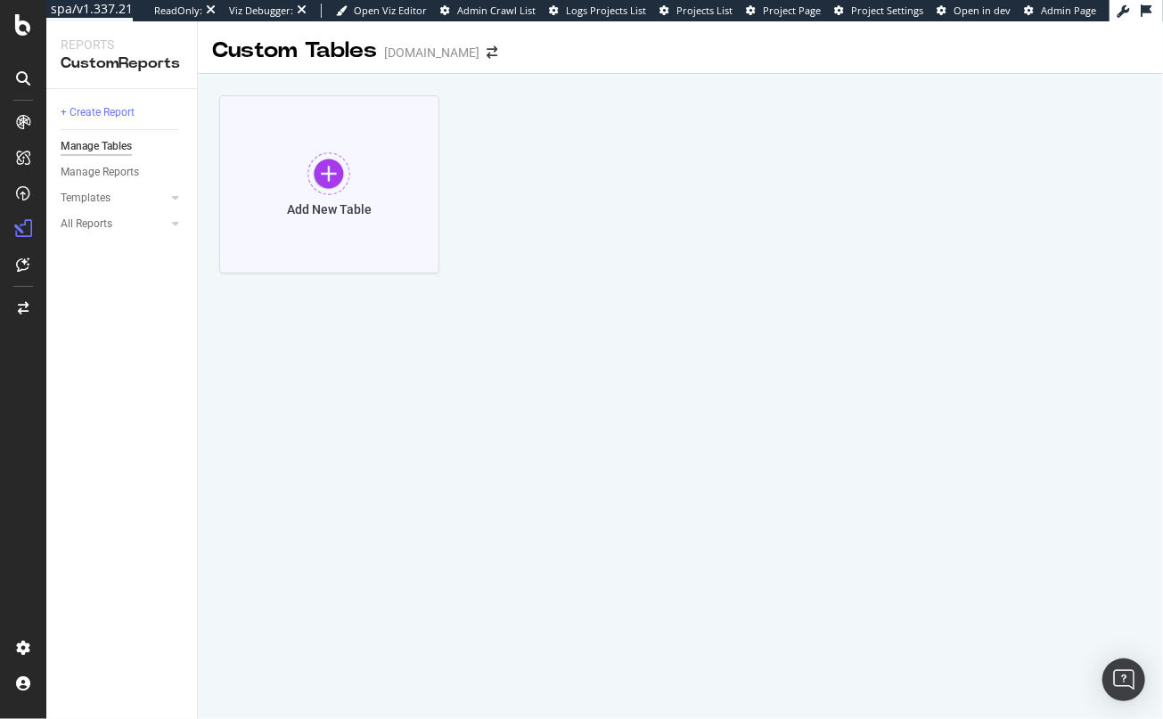
click at [330, 172] on div at bounding box center [329, 173] width 43 height 43
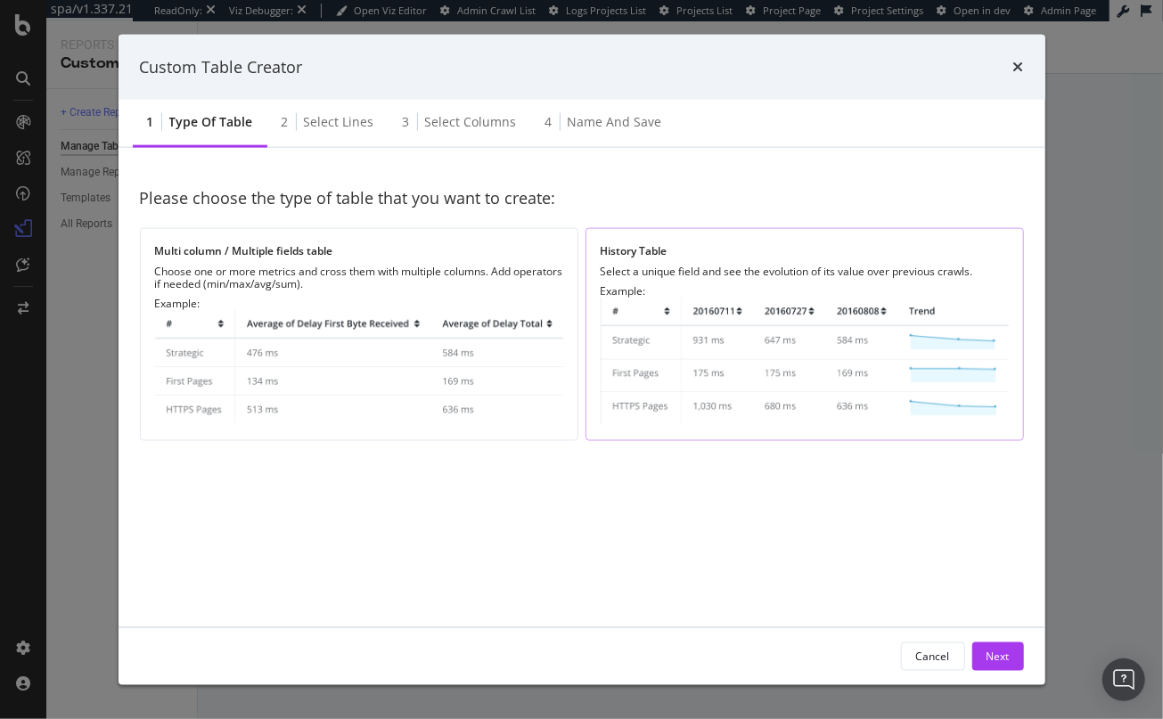
click at [614, 358] on img "modal" at bounding box center [805, 361] width 408 height 127
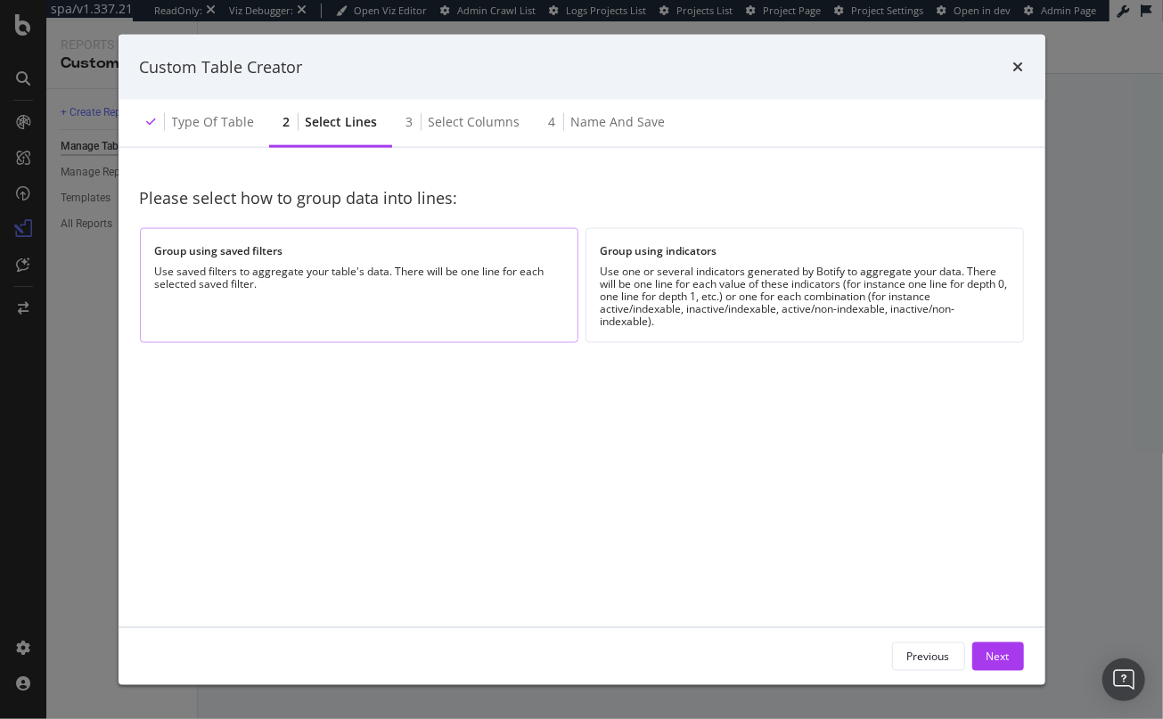
click at [403, 256] on div "Group using saved filters" at bounding box center [359, 250] width 408 height 15
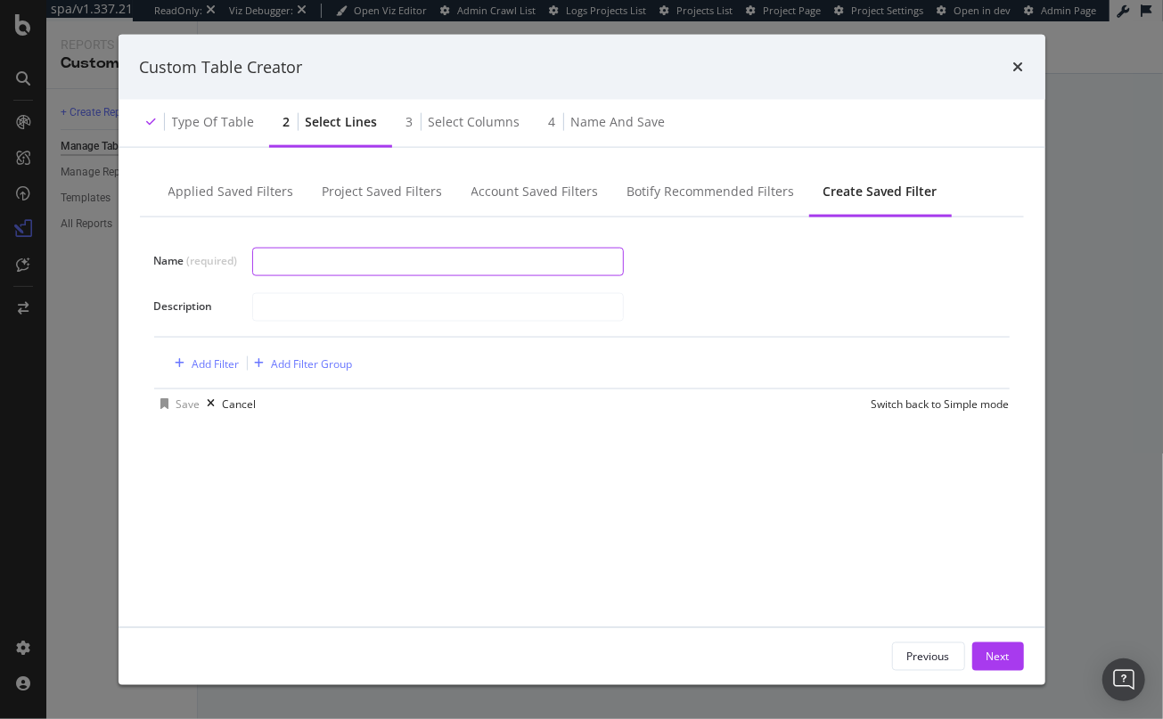
type input "5"
type input "8 word kw"
click at [202, 361] on div "Add Filter" at bounding box center [216, 363] width 47 height 15
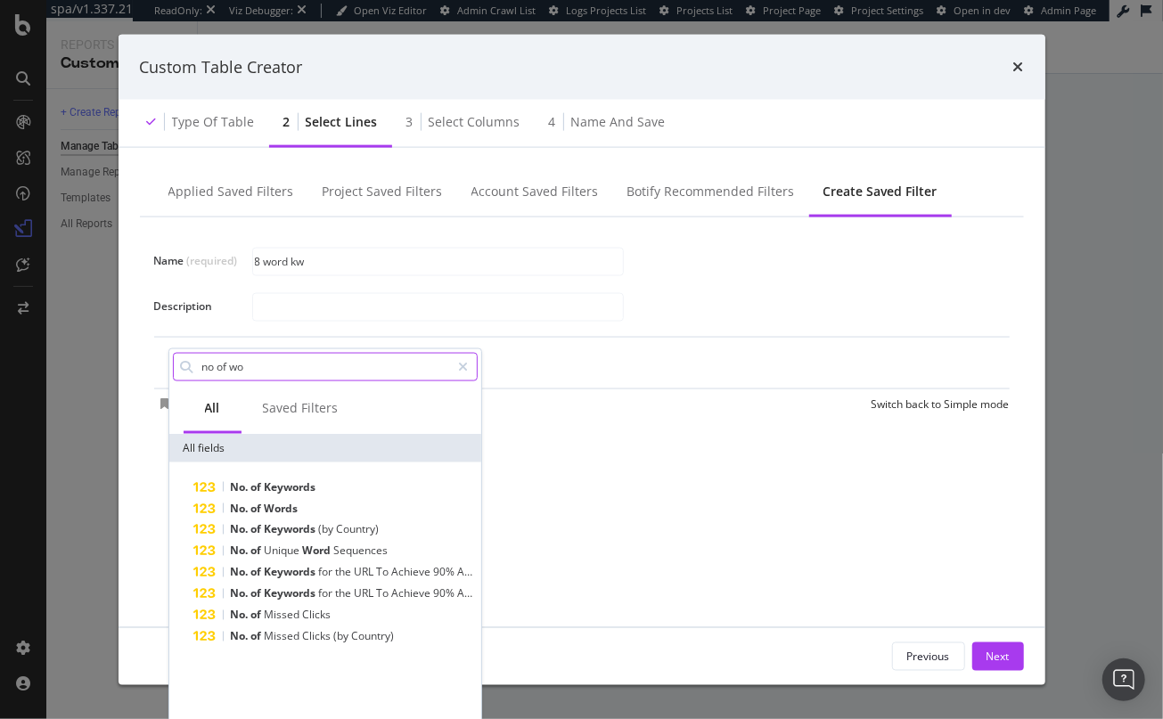
click at [251, 367] on input "no of wo" at bounding box center [326, 366] width 251 height 27
drag, startPoint x: 265, startPoint y: 364, endPoint x: 162, endPoint y: 354, distance: 103.0
click at [162, 354] on div "Name (required) 8 word kw Description Add Filter Add Filter Group Save Cancel S…" at bounding box center [582, 412] width 884 height 389
drag, startPoint x: 300, startPoint y: 363, endPoint x: 178, endPoint y: 361, distance: 122.2
click at [178, 361] on div "no of words" at bounding box center [325, 366] width 305 height 29
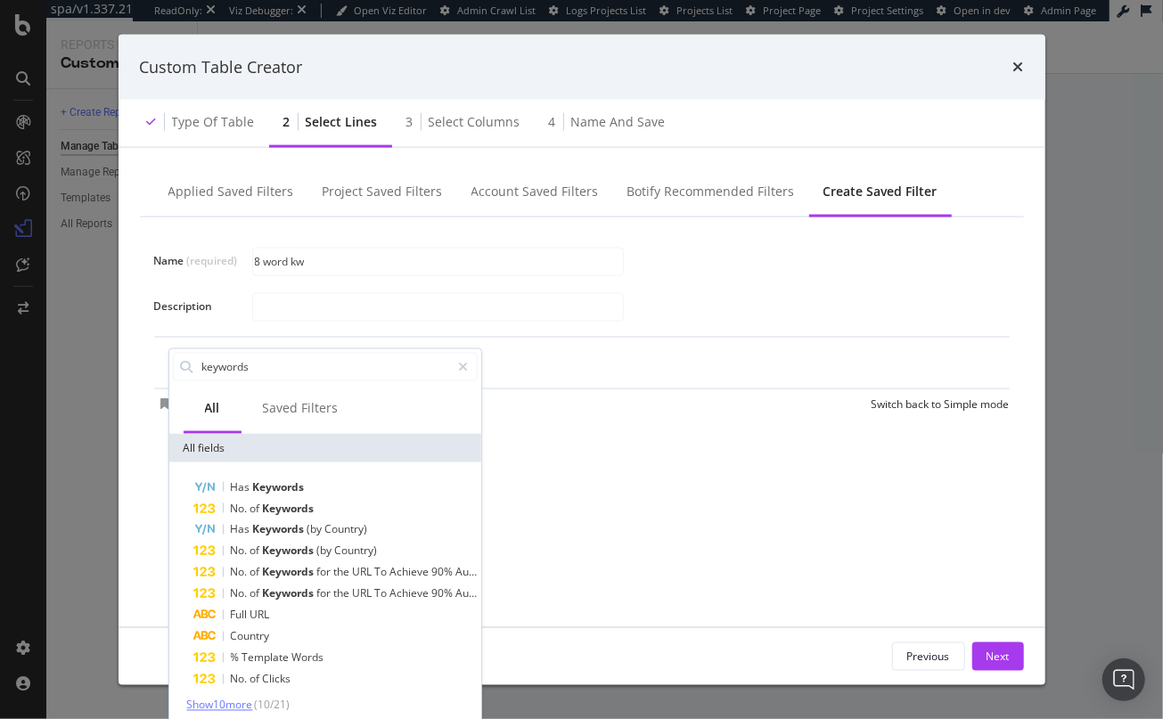
type input "keywords"
click at [240, 703] on span "Show 10 more" at bounding box center [220, 704] width 66 height 15
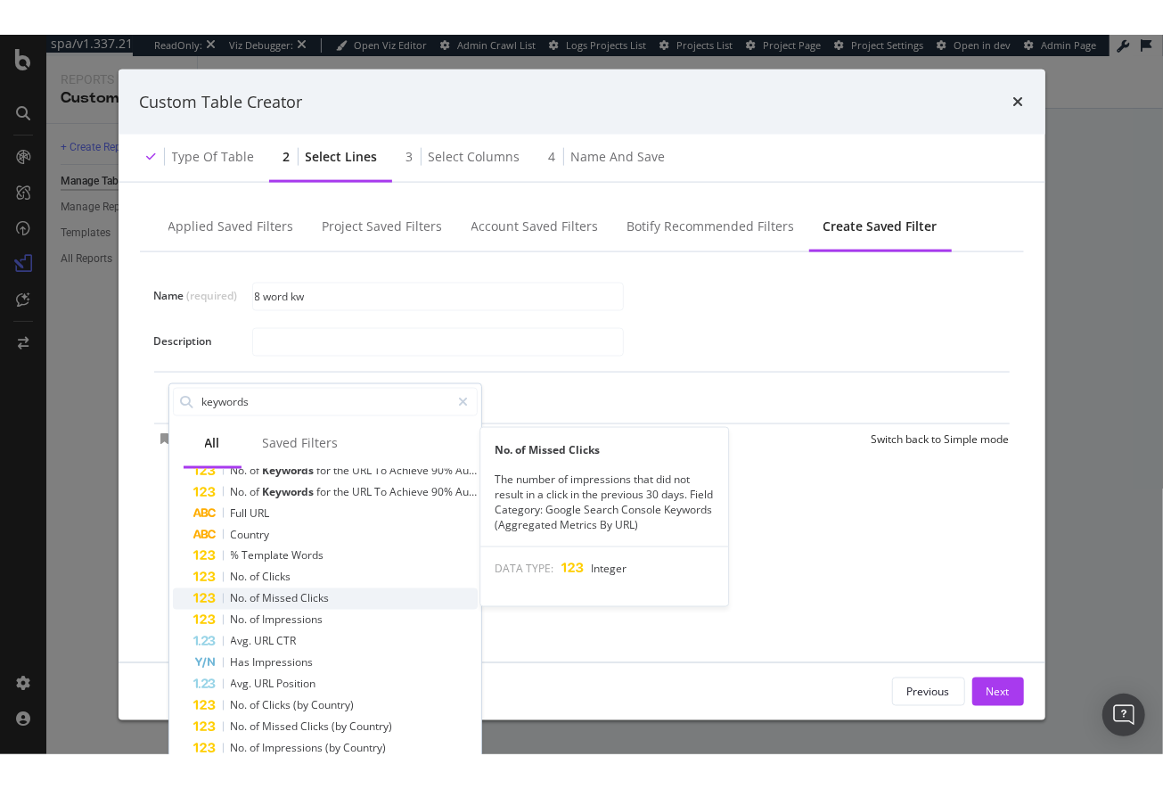
scroll to position [141, 0]
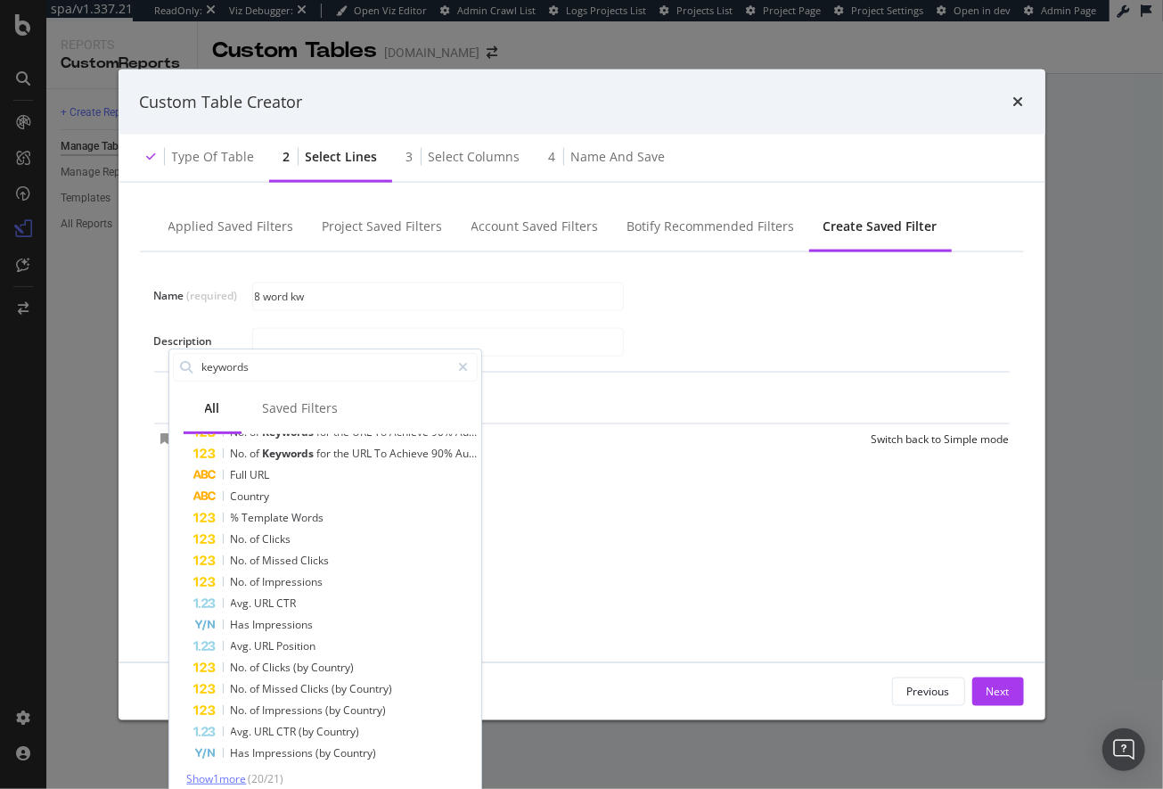
click at [197, 719] on span "Show 1 more" at bounding box center [217, 777] width 60 height 15
click at [835, 596] on div "Name (required) 8 word kw Description Add Filter Add Filter Group Save Cancel S…" at bounding box center [582, 446] width 884 height 389
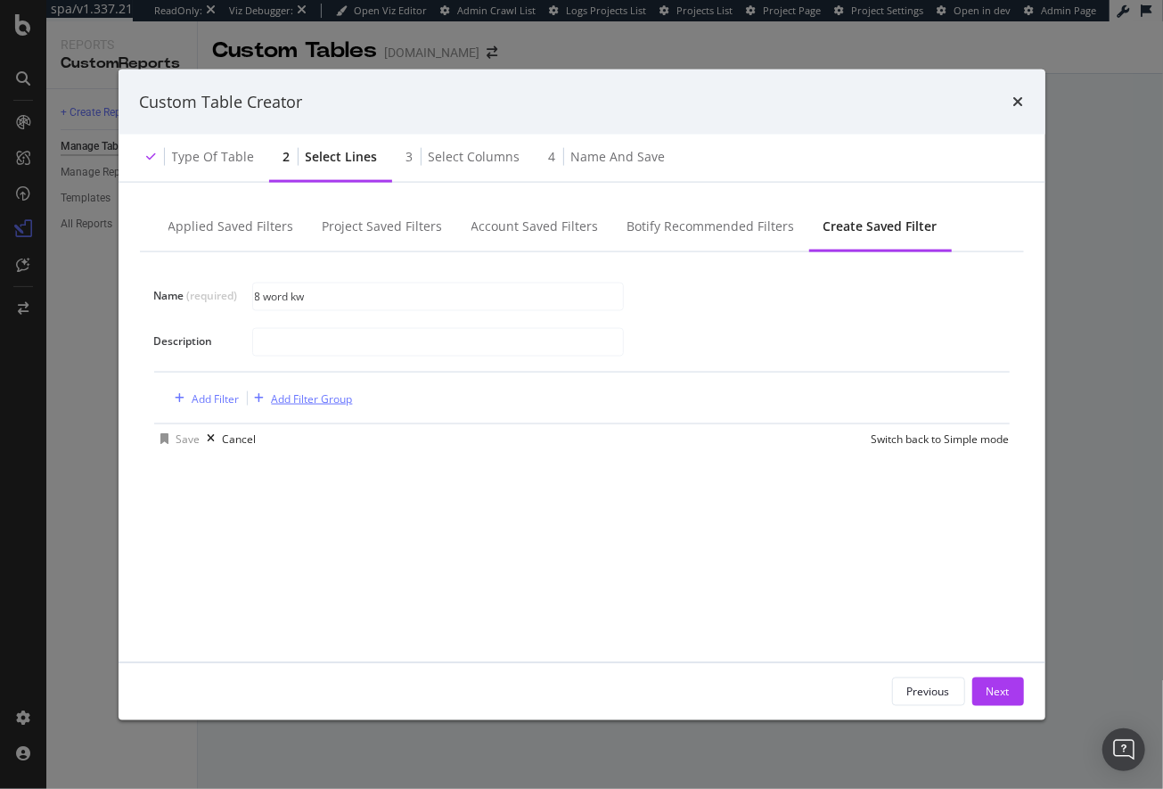
click at [308, 399] on div "Add Filter Group" at bounding box center [312, 397] width 81 height 15
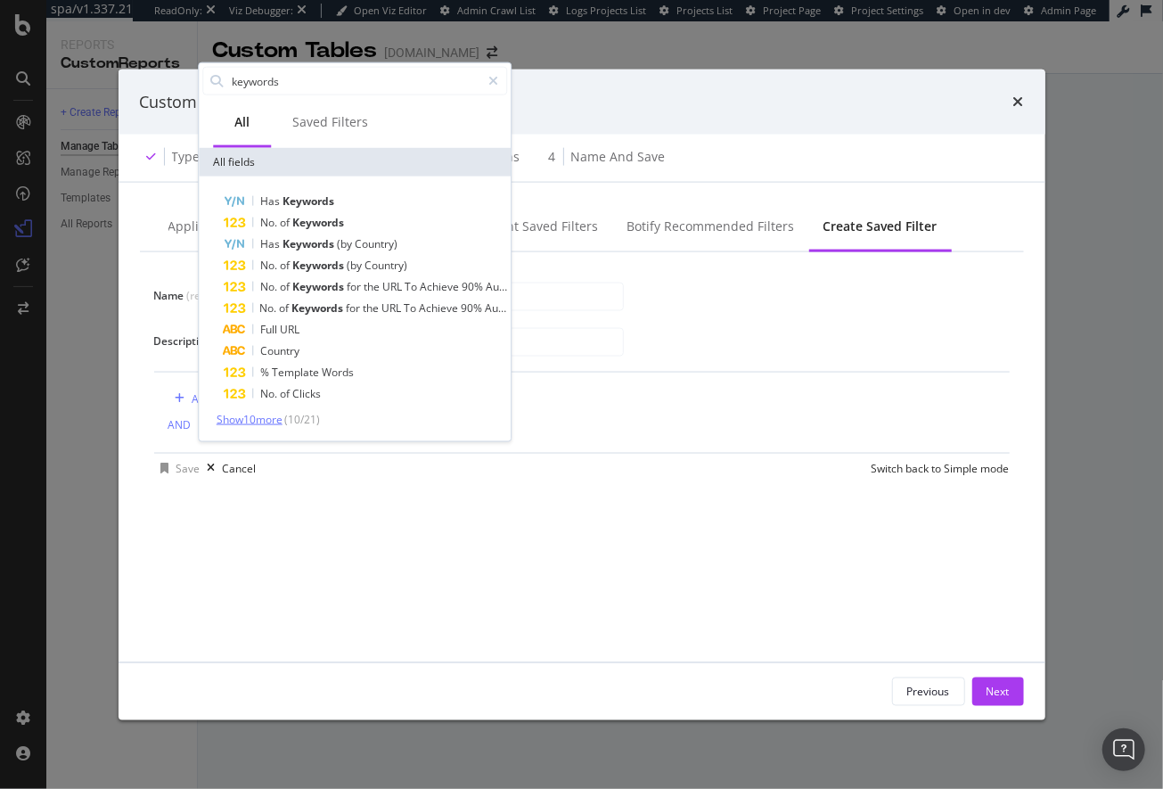
click at [266, 420] on span "Show 10 more" at bounding box center [250, 419] width 66 height 15
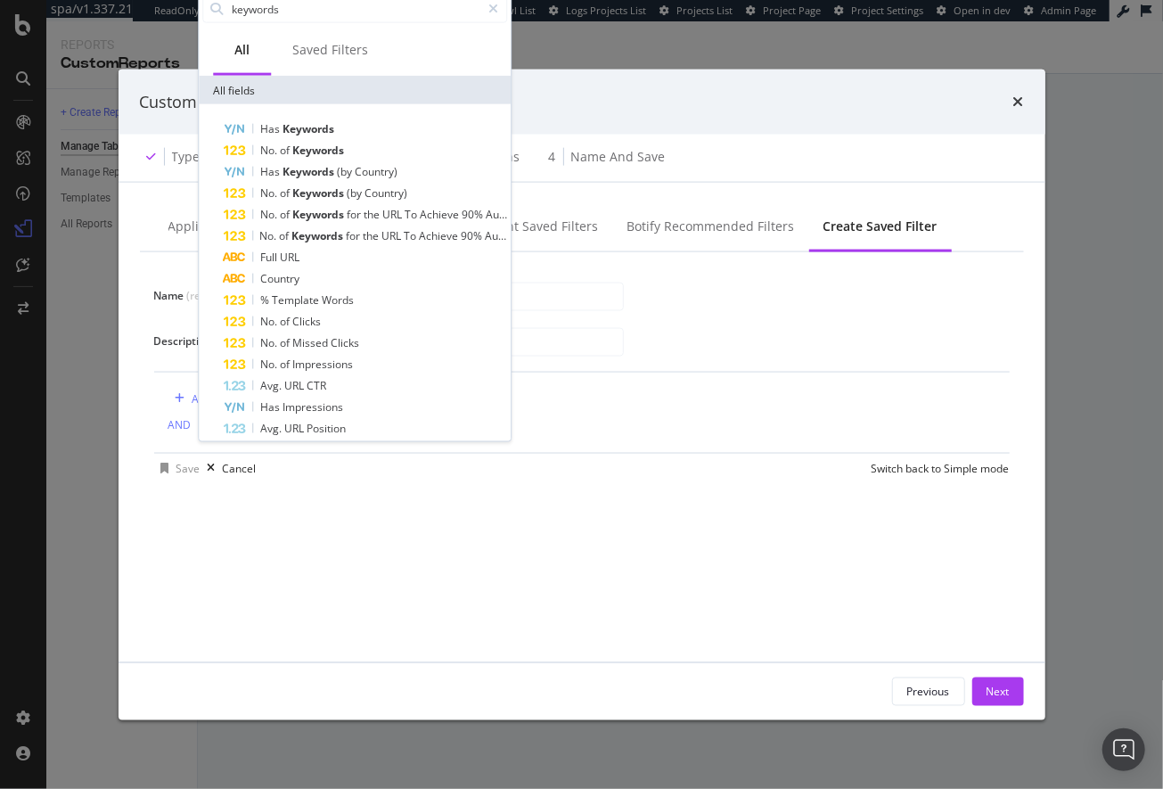
click at [642, 98] on div "Custom Table Creator" at bounding box center [582, 101] width 884 height 23
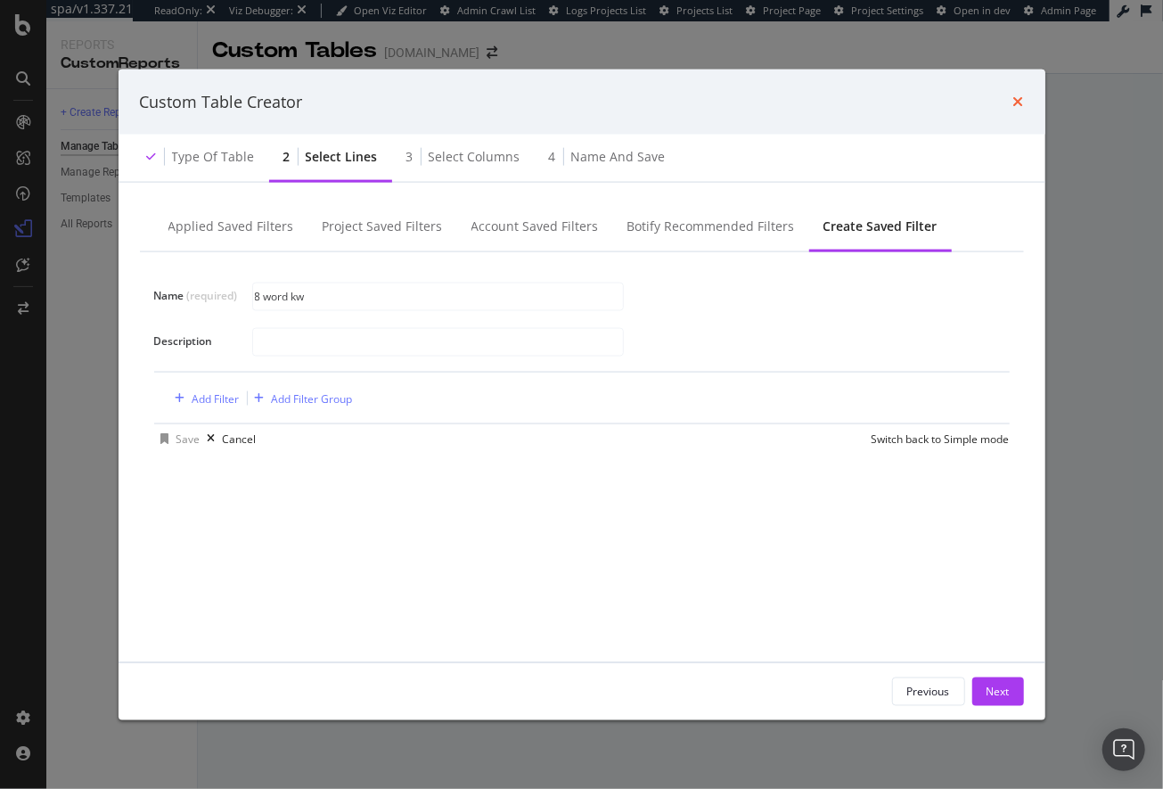
click at [1014, 104] on icon "times" at bounding box center [1019, 102] width 11 height 14
